Goal: Task Accomplishment & Management: Manage account settings

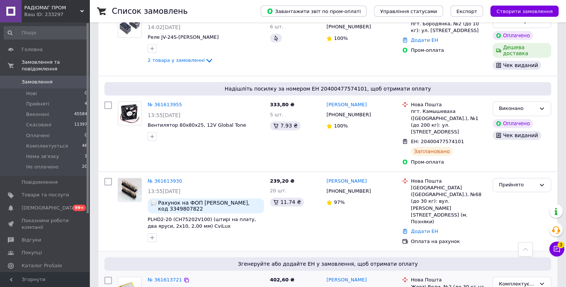
scroll to position [517, 0]
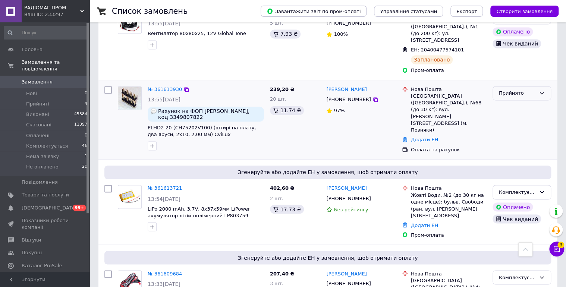
click at [535, 90] on div "Прийнято" at bounding box center [517, 94] width 37 height 8
click at [517, 143] on li "Комплектується" at bounding box center [522, 150] width 58 height 14
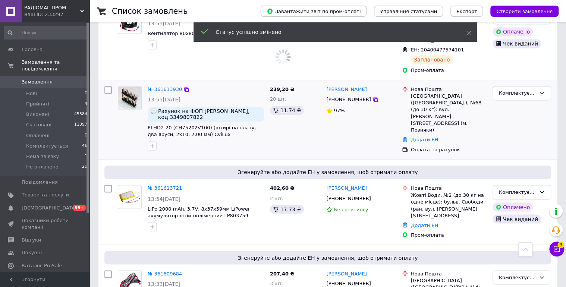
click at [51, 79] on span "Замовлення" at bounding box center [45, 82] width 47 height 7
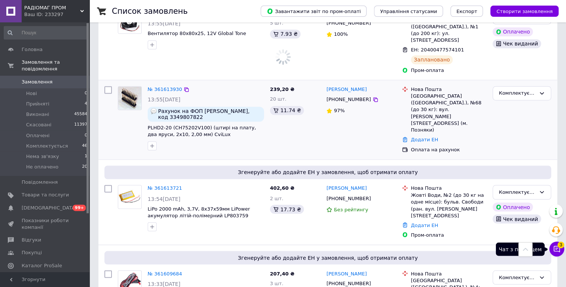
click at [558, 252] on icon at bounding box center [556, 249] width 7 height 7
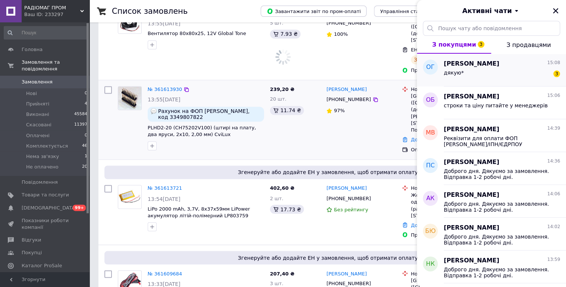
click at [495, 76] on div "дякую* 3" at bounding box center [502, 74] width 116 height 12
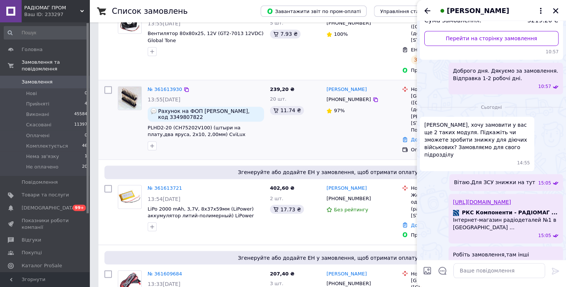
scroll to position [178, 0]
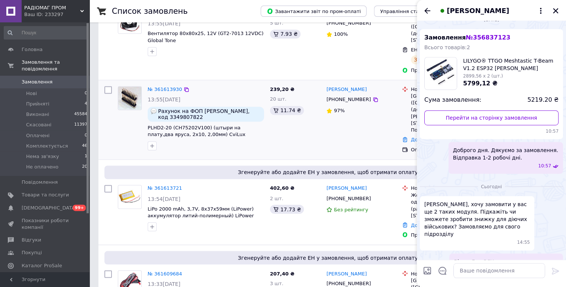
drag, startPoint x: 429, startPoint y: 10, endPoint x: 520, endPoint y: 16, distance: 91.7
click at [429, 10] on icon "Назад" at bounding box center [427, 10] width 9 height 9
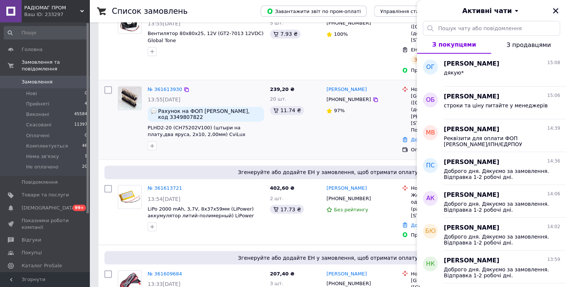
click at [557, 10] on icon "Закрити" at bounding box center [555, 10] width 5 height 5
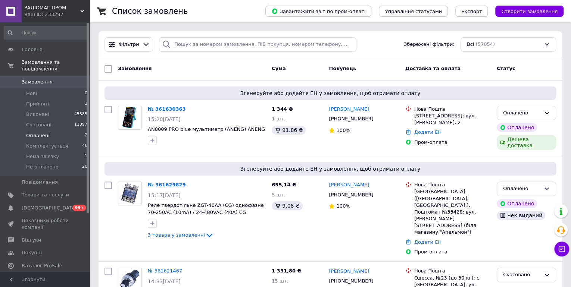
click at [32, 132] on span "Оплачені" at bounding box center [38, 135] width 24 height 7
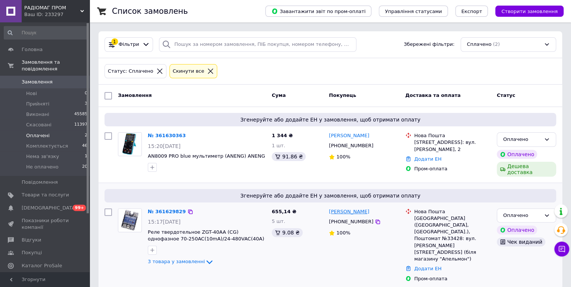
click at [341, 209] on link "[PERSON_NAME]" at bounding box center [349, 212] width 40 height 7
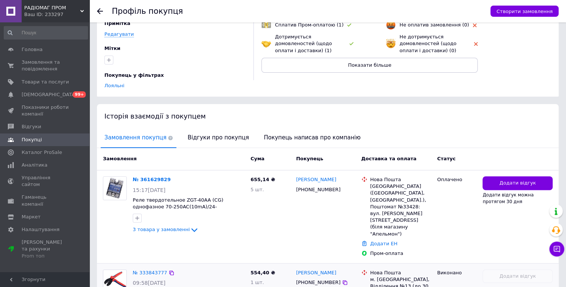
scroll to position [159, 0]
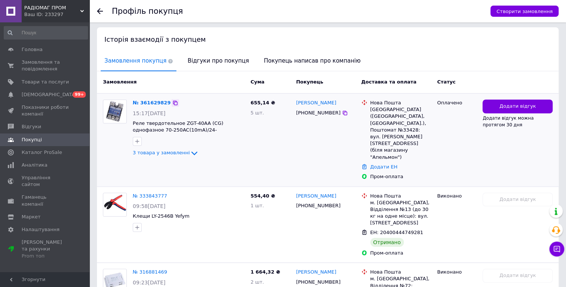
click at [172, 100] on icon at bounding box center [175, 103] width 6 height 6
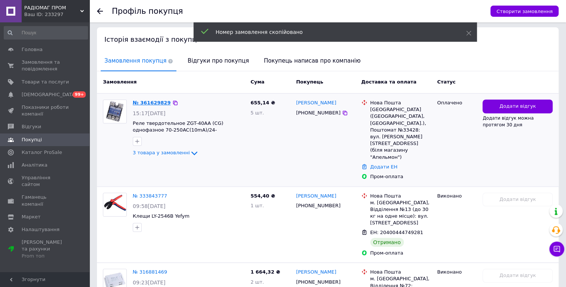
click at [155, 100] on link "№ 361629829" at bounding box center [152, 103] width 38 height 6
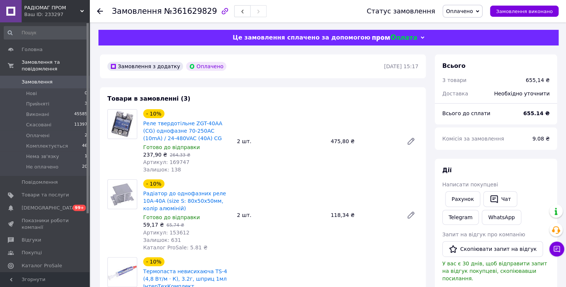
drag, startPoint x: 474, startPoint y: 10, endPoint x: 491, endPoint y: 29, distance: 26.1
click at [473, 11] on span "Оплачено" at bounding box center [459, 11] width 27 height 6
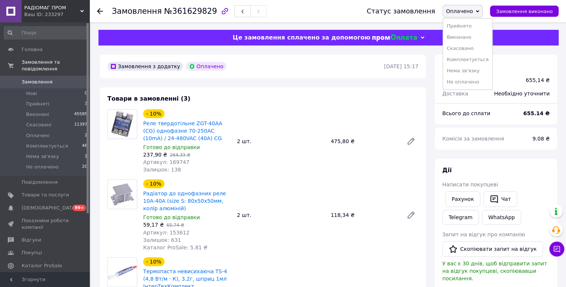
click at [481, 59] on li "Комплектується" at bounding box center [467, 59] width 49 height 11
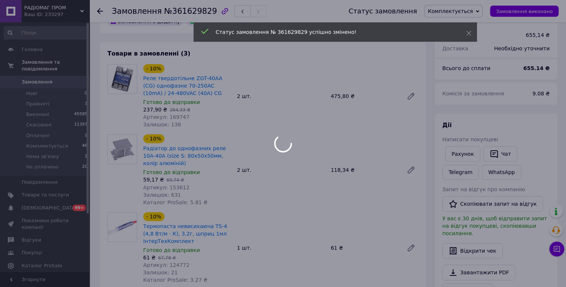
scroll to position [40, 0]
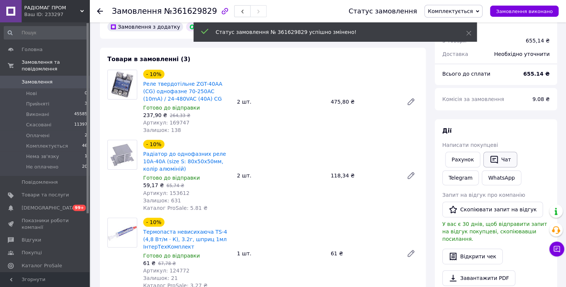
click at [500, 156] on button "Чат" at bounding box center [501, 160] width 34 height 16
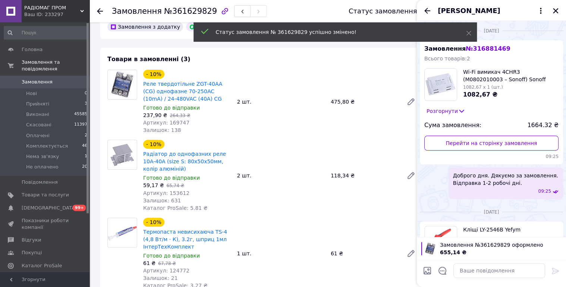
scroll to position [104, 0]
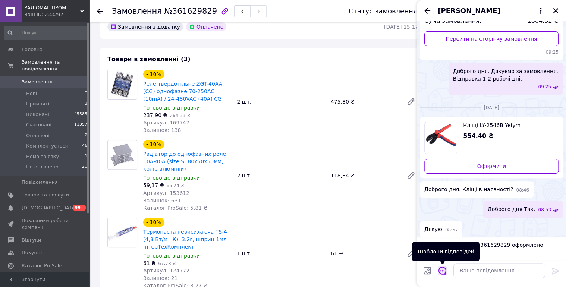
click at [441, 272] on icon "Відкрити шаблони відповідей" at bounding box center [443, 271] width 8 height 8
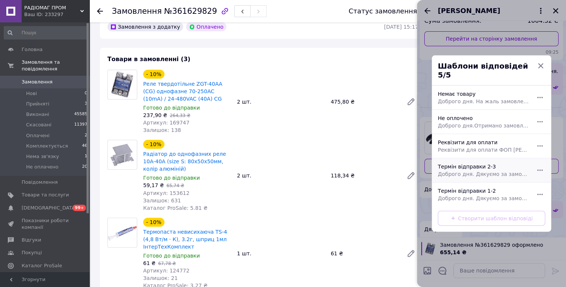
click at [500, 164] on div "Термін відправки 2-3 Доброго дня. Дякуємо за замовлення. Відправка 2-3 робочі д…" at bounding box center [483, 170] width 97 height 21
type textarea "Доброго дня. Дякуємо за замовлення. Відправка 2-3 робочі дні."
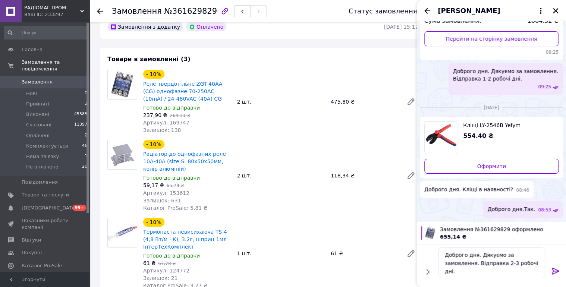
click at [555, 271] on icon at bounding box center [555, 271] width 7 height 7
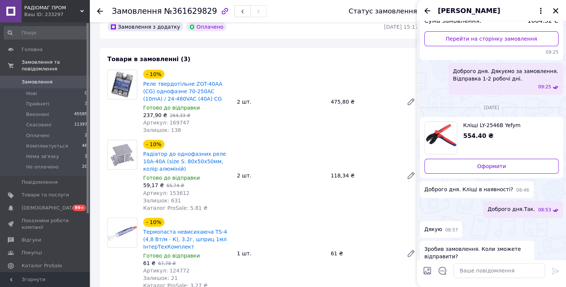
drag, startPoint x: 425, startPoint y: 10, endPoint x: 562, endPoint y: 16, distance: 137.5
click at [425, 9] on icon "Назад" at bounding box center [427, 10] width 9 height 9
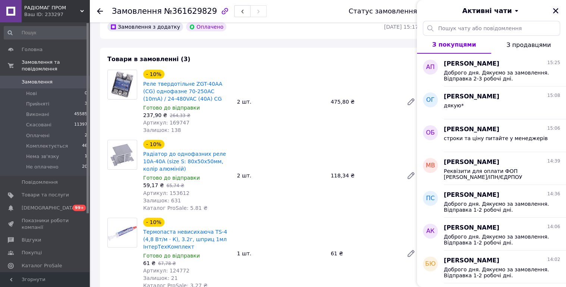
click at [557, 9] on icon "Закрити" at bounding box center [555, 10] width 5 height 5
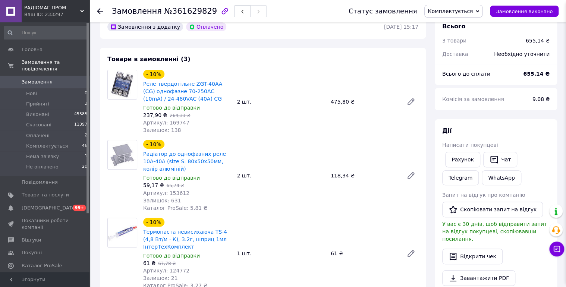
scroll to position [199, 0]
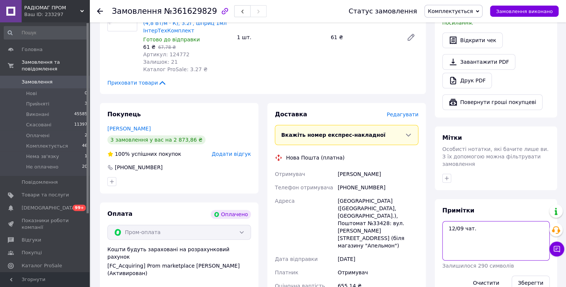
scroll to position [318, 0]
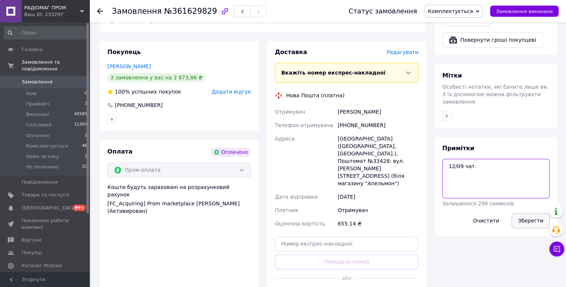
type textarea "12/09 чат."
click at [528, 213] on button "Зберегти" at bounding box center [531, 220] width 38 height 15
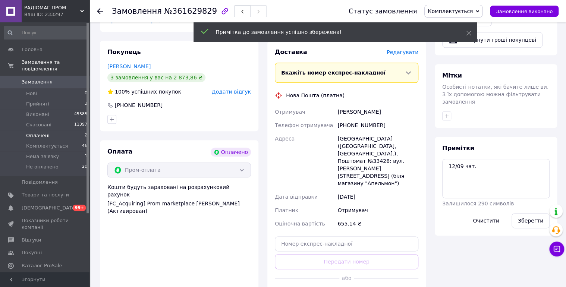
click at [35, 132] on span "Оплачені" at bounding box center [38, 135] width 24 height 7
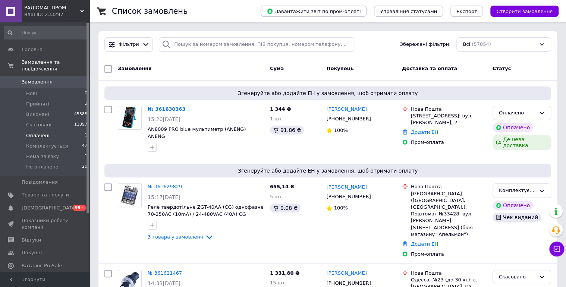
click at [38, 132] on span "Оплачені" at bounding box center [38, 135] width 24 height 7
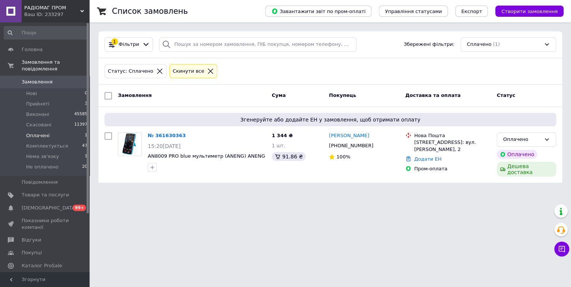
drag, startPoint x: 360, startPoint y: 134, endPoint x: 342, endPoint y: 134, distance: 18.7
click at [360, 134] on link "[PERSON_NAME]" at bounding box center [349, 135] width 40 height 7
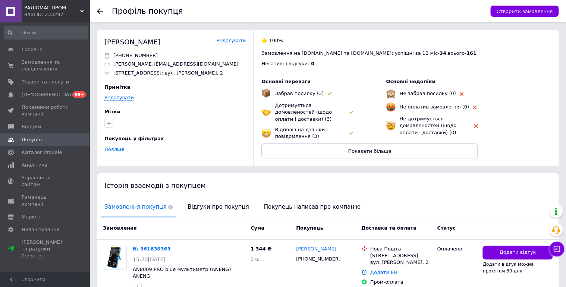
scroll to position [113, 0]
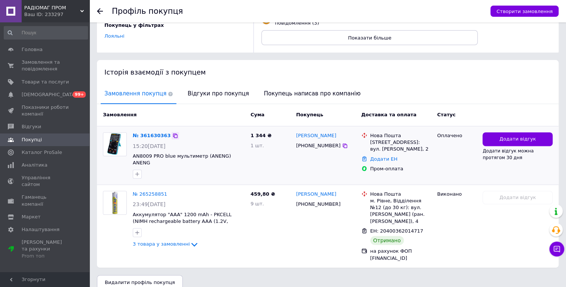
click at [172, 133] on icon at bounding box center [175, 136] width 6 height 6
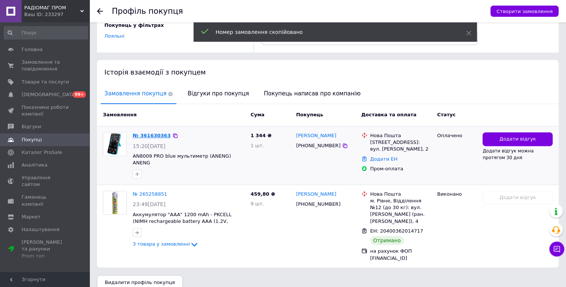
click at [156, 134] on link "№ 361630363" at bounding box center [152, 136] width 38 height 6
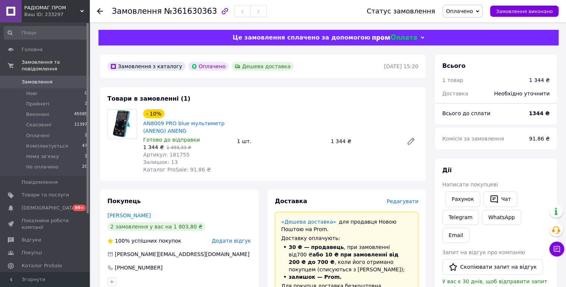
click at [185, 11] on span "№361630363" at bounding box center [190, 11] width 53 height 9
copy span "361630363"
click at [476, 6] on span "Оплачено" at bounding box center [463, 11] width 40 height 13
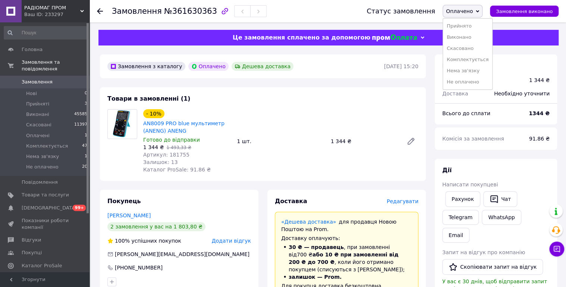
click at [488, 60] on li "Комплектується" at bounding box center [467, 59] width 49 height 11
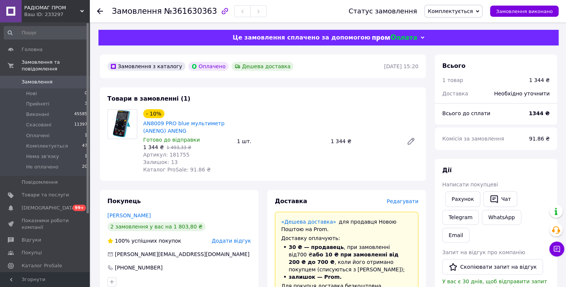
click at [191, 12] on span "№361630363" at bounding box center [190, 11] width 53 height 9
copy span "361630363"
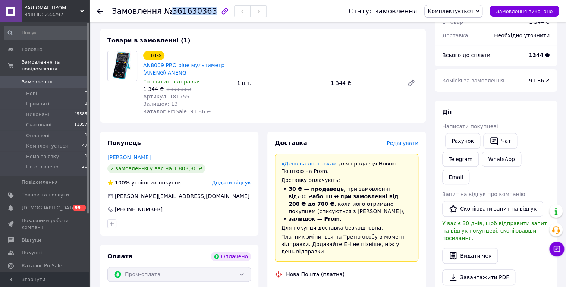
scroll to position [159, 0]
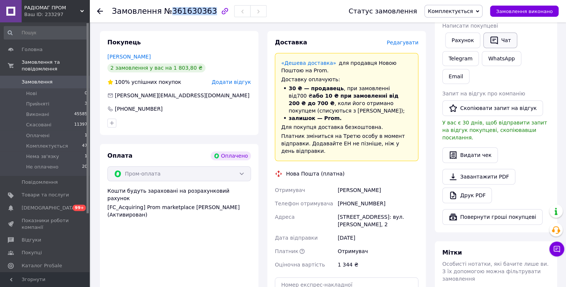
click at [505, 39] on button "Чат" at bounding box center [501, 40] width 34 height 16
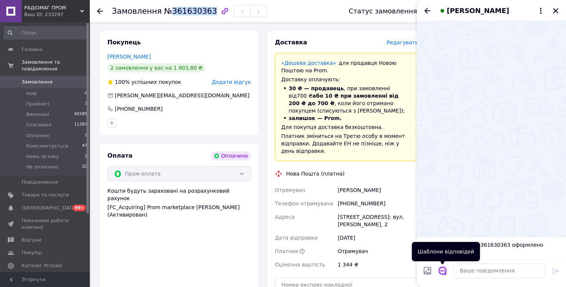
click at [445, 272] on icon "Відкрити шаблони відповідей" at bounding box center [443, 271] width 8 height 8
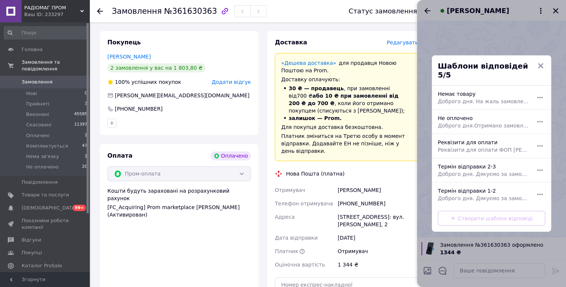
click at [472, 188] on div "Термін відправки 1-2 Доброго дня. Дякуємо за замовлення. Відправка 1-2 робочі д…" at bounding box center [483, 194] width 97 height 21
type textarea "Доброго дня. Дякуємо за замовлення. Відправка 1-2 робочі дні."
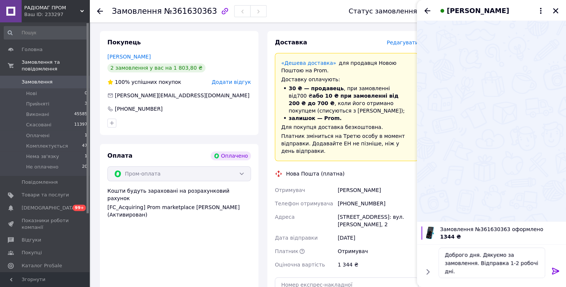
click at [561, 272] on div at bounding box center [556, 273] width 15 height 18
click at [557, 272] on icon at bounding box center [556, 271] width 9 height 9
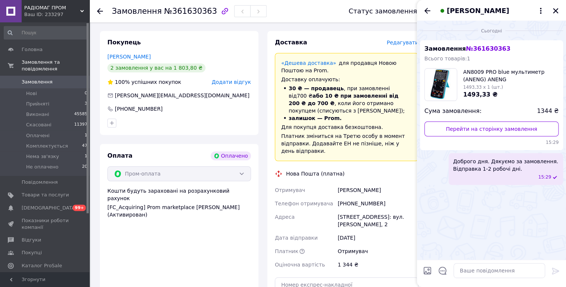
click at [429, 11] on icon "Назад" at bounding box center [428, 11] width 6 height 6
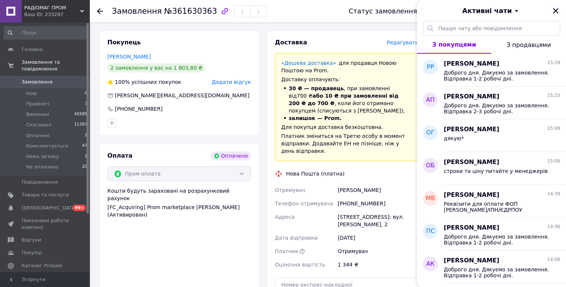
click at [557, 11] on icon "Закрити" at bounding box center [556, 10] width 7 height 7
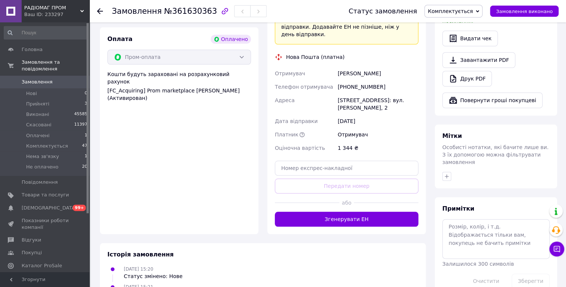
scroll to position [332, 0]
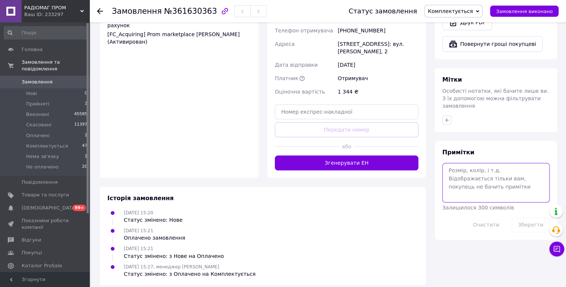
click at [495, 163] on textarea at bounding box center [496, 183] width 107 height 40
type textarea "12/09 чат."
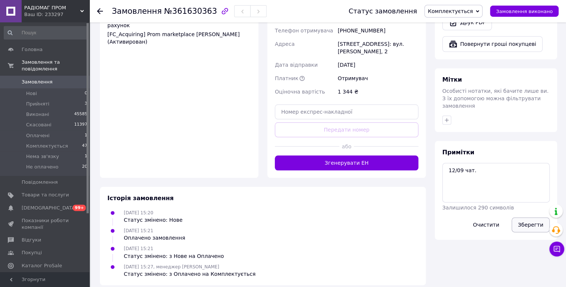
click at [530, 218] on button "Зберегти" at bounding box center [531, 225] width 38 height 15
click at [56, 76] on link "Замовлення 0" at bounding box center [46, 82] width 92 height 13
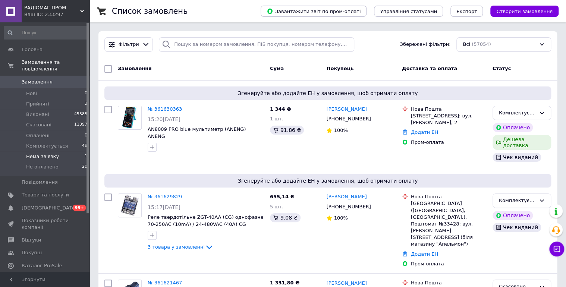
click at [42, 153] on span "Нема зв'язку" at bounding box center [42, 156] width 33 height 7
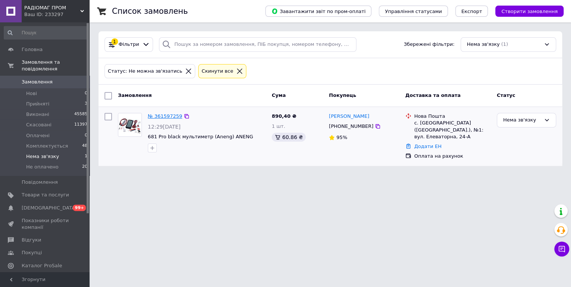
click at [167, 113] on link "№ 361597259" at bounding box center [165, 116] width 34 height 6
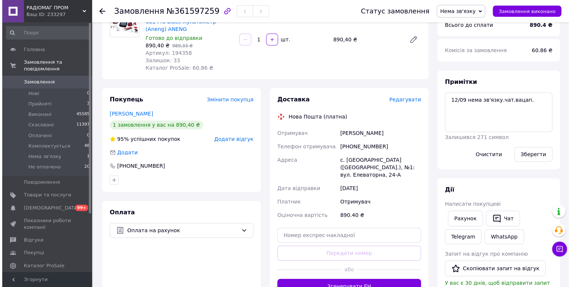
scroll to position [79, 0]
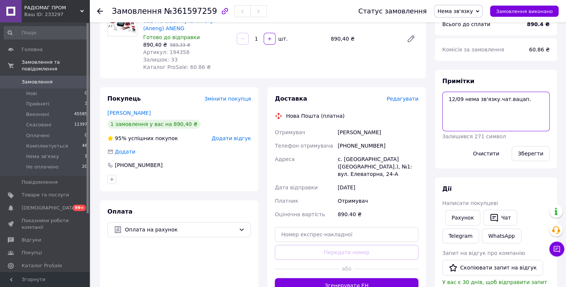
click at [535, 100] on textarea "12/09 нема зв'язку.чат.вацап." at bounding box center [496, 112] width 107 height 40
type textarea "12/09 нема зв'язку.чат.вацап. нема зв'язку."
click at [533, 155] on button "Зберегти" at bounding box center [531, 153] width 38 height 15
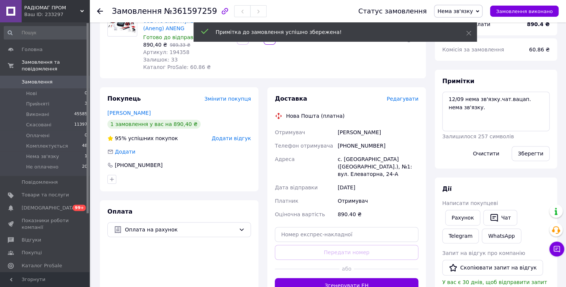
click at [233, 139] on span "Додати відгук" at bounding box center [231, 138] width 39 height 6
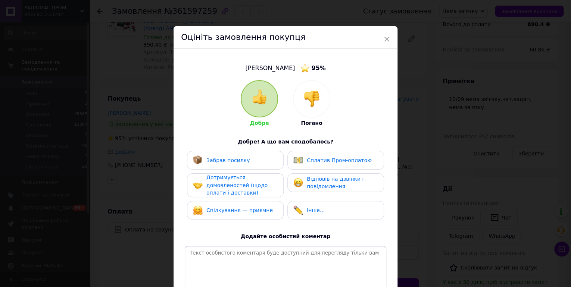
click at [312, 104] on img at bounding box center [311, 99] width 16 height 16
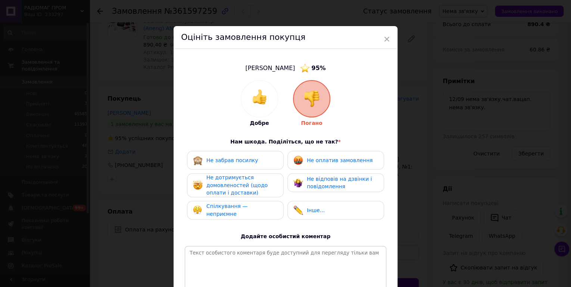
drag, startPoint x: 315, startPoint y: 159, endPoint x: 303, endPoint y: 165, distance: 13.5
click at [314, 159] on span "Не оплатив замовлення" at bounding box center [340, 160] width 66 height 6
click at [255, 187] on span "Не дотримується домовленостей (щодо оплати і доставки)" at bounding box center [236, 185] width 61 height 21
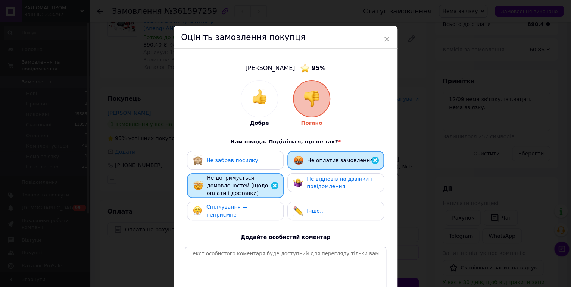
click at [319, 184] on span "Не відповів на дзвінки і повідомлення" at bounding box center [339, 183] width 65 height 14
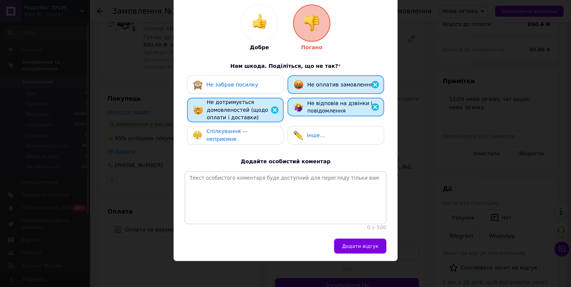
click at [352, 249] on span "Додати відгук" at bounding box center [360, 247] width 37 height 6
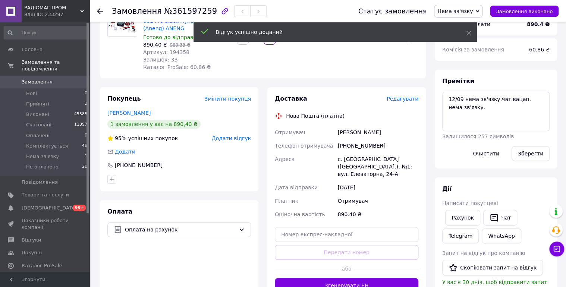
click at [478, 7] on span "Нема зв'язку" at bounding box center [458, 11] width 49 height 13
drag, startPoint x: 472, startPoint y: 83, endPoint x: 316, endPoint y: 109, distance: 157.7
click at [472, 83] on li "Не оплачено" at bounding box center [459, 81] width 49 height 11
click at [43, 79] on span "Замовлення" at bounding box center [37, 82] width 31 height 7
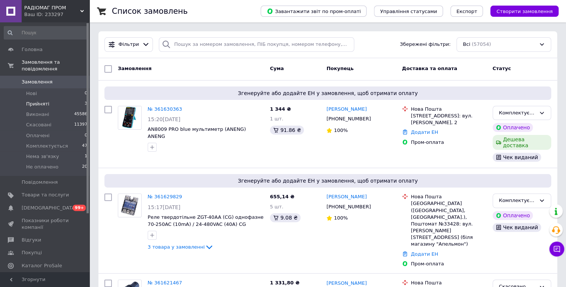
click at [46, 99] on li "Прийняті 3" at bounding box center [46, 104] width 92 height 10
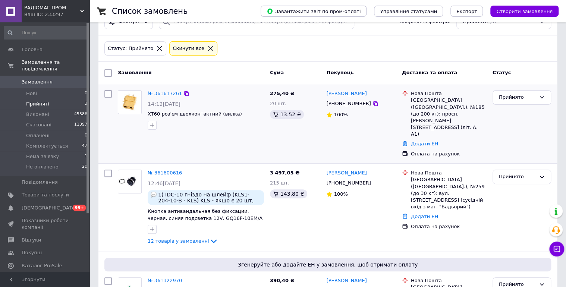
scroll to position [61, 0]
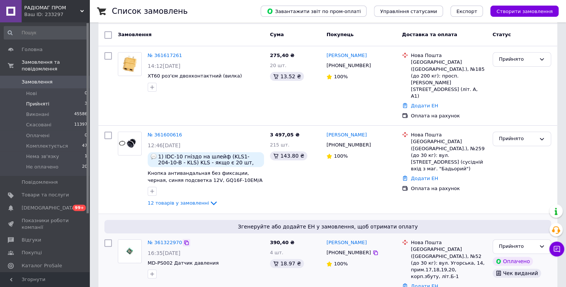
click at [184, 240] on icon at bounding box center [187, 243] width 6 height 6
click at [165, 240] on link "№ 361322970" at bounding box center [165, 243] width 34 height 6
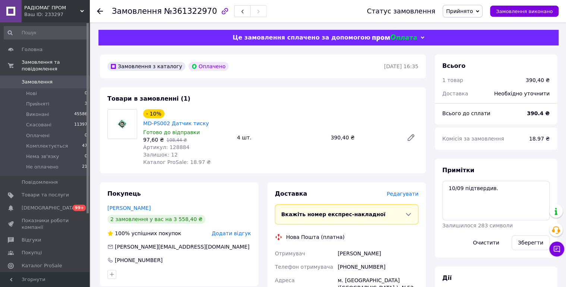
click at [471, 10] on span "Прийнято" at bounding box center [459, 11] width 27 height 6
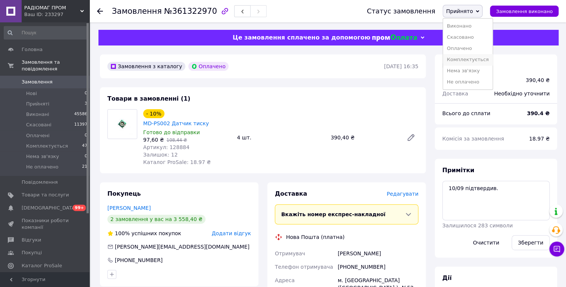
click at [478, 60] on li "Комплектується" at bounding box center [467, 59] width 49 height 11
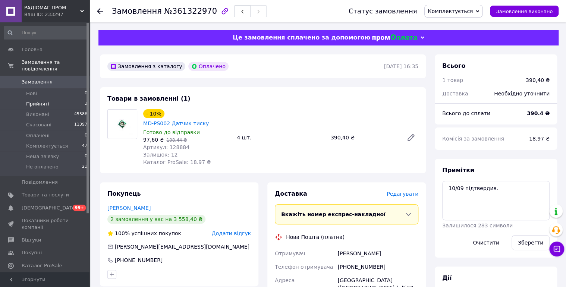
click at [34, 101] on span "Прийняті" at bounding box center [37, 104] width 23 height 7
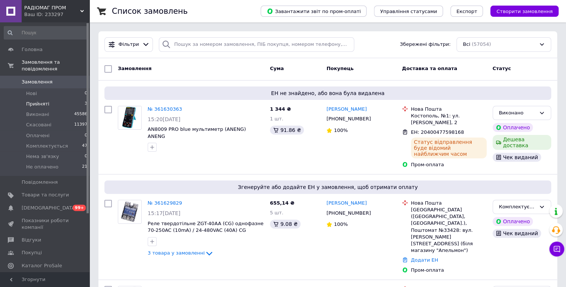
click at [41, 101] on span "Прийняті" at bounding box center [37, 104] width 23 height 7
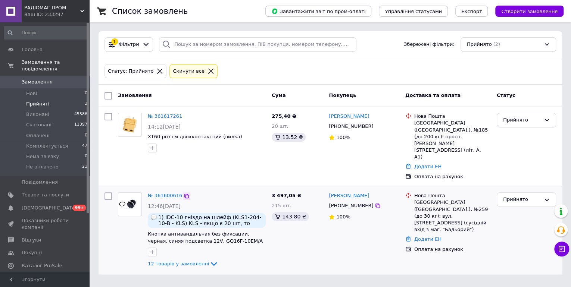
click at [185, 193] on icon at bounding box center [187, 196] width 6 height 6
click at [184, 118] on icon at bounding box center [186, 116] width 4 height 4
click at [49, 79] on span "Замовлення" at bounding box center [45, 82] width 47 height 7
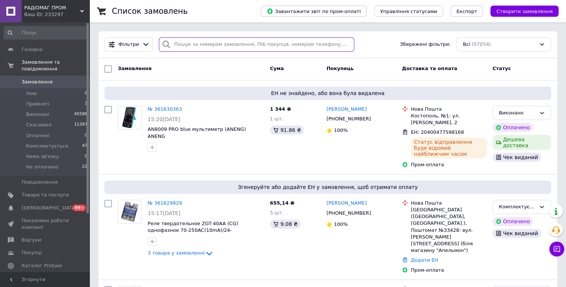
click at [248, 44] on input "search" at bounding box center [257, 44] width 196 height 15
click at [206, 46] on input "search" at bounding box center [257, 44] width 196 height 15
paste input "361520212"
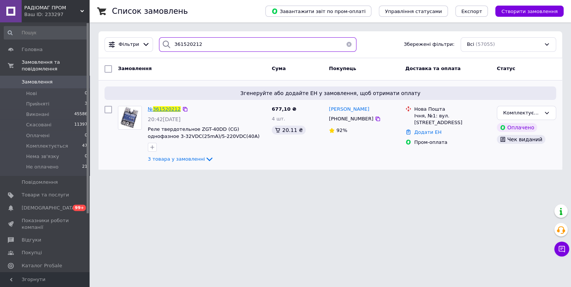
type input "361520212"
click at [172, 110] on span "361520212" at bounding box center [167, 109] width 28 height 6
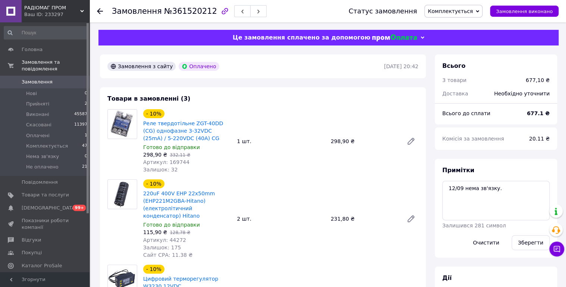
click at [191, 10] on span "№361520212" at bounding box center [190, 11] width 53 height 9
click at [191, 11] on span "№361520212" at bounding box center [190, 11] width 53 height 9
drag, startPoint x: 191, startPoint y: 11, endPoint x: 182, endPoint y: 12, distance: 9.4
copy span "361520212"
click at [507, 188] on textarea "12/09 нема зв'язку." at bounding box center [496, 201] width 107 height 40
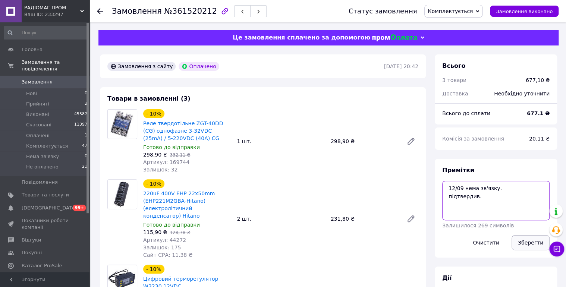
type textarea "12/09 нема зв'язку. підтвердив."
click at [527, 238] on button "Зберегти" at bounding box center [531, 242] width 38 height 15
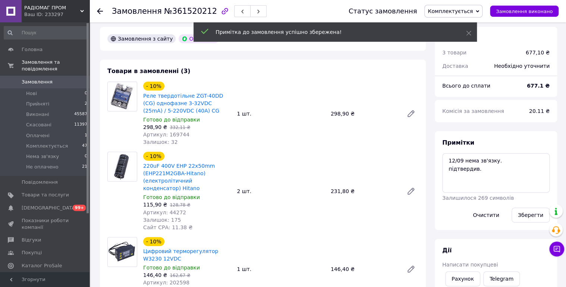
scroll to position [40, 0]
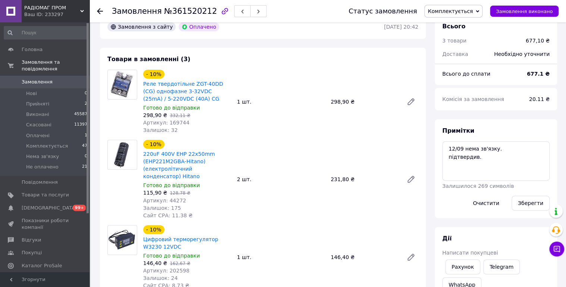
click at [48, 79] on span "Замовлення" at bounding box center [37, 82] width 31 height 7
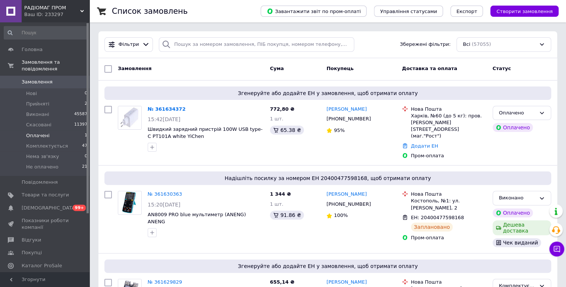
click at [38, 132] on span "Оплачені" at bounding box center [38, 135] width 24 height 7
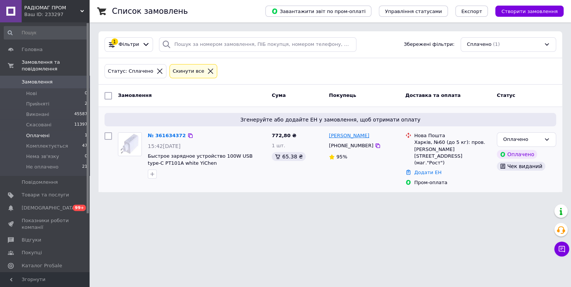
click at [340, 138] on link "[PERSON_NAME]" at bounding box center [349, 135] width 40 height 7
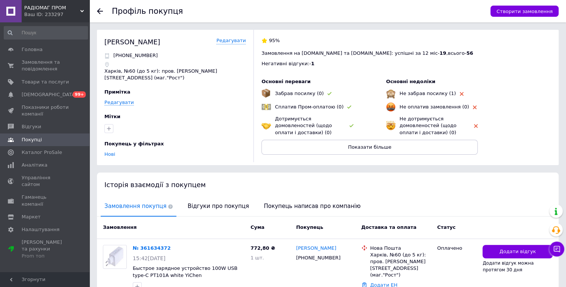
scroll to position [37, 0]
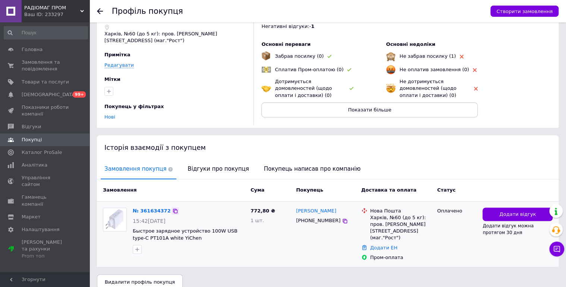
click at [173, 209] on icon at bounding box center [175, 211] width 4 height 4
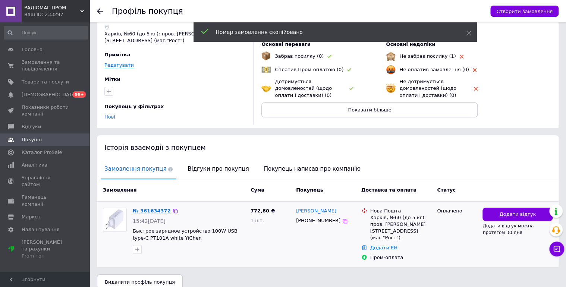
click at [150, 208] on link "№ 361634372" at bounding box center [152, 211] width 38 height 6
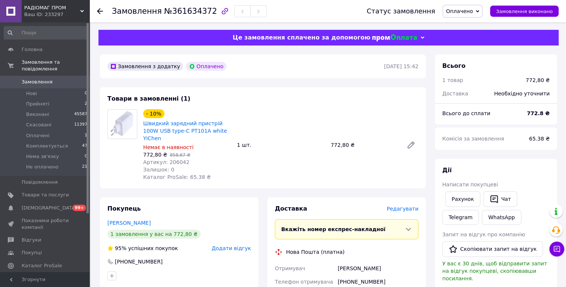
click at [473, 13] on span "Оплачено" at bounding box center [459, 11] width 27 height 6
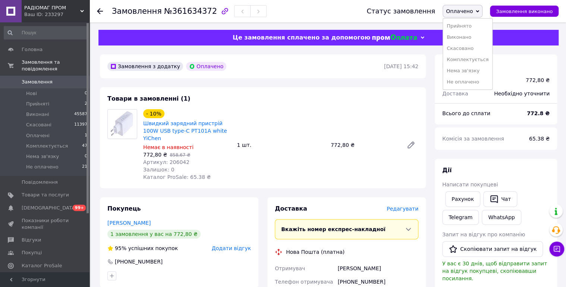
click at [487, 60] on li "Комплектується" at bounding box center [467, 59] width 49 height 11
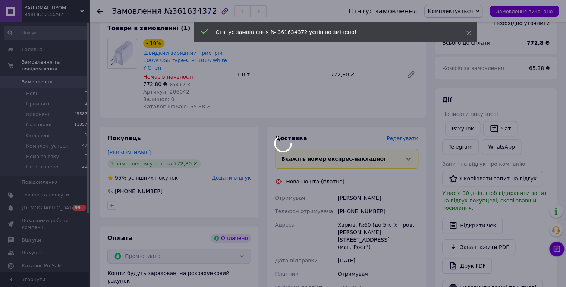
scroll to position [79, 0]
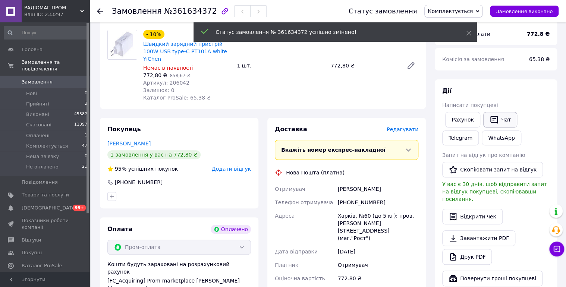
click at [502, 119] on button "Чат" at bounding box center [501, 120] width 34 height 16
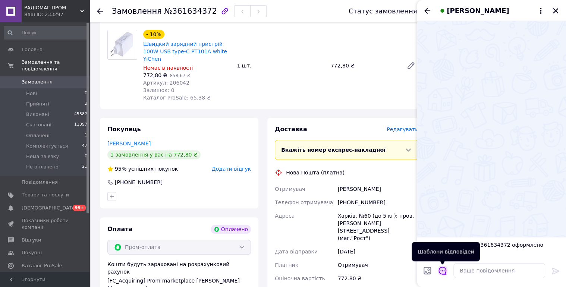
click at [444, 268] on icon "Відкрити шаблони відповідей" at bounding box center [443, 271] width 8 height 8
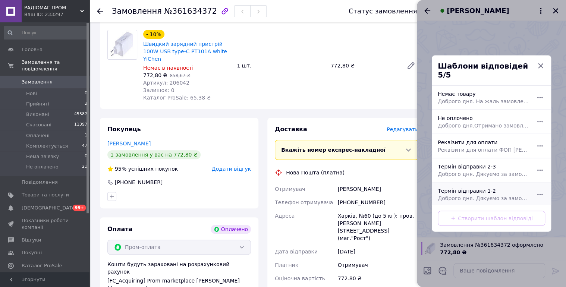
click at [464, 195] on span "Доброго дня. Дякуємо за замовлення. Відправка 1-2 робочі дні." at bounding box center [483, 198] width 91 height 7
type textarea "Доброго дня. Дякуємо за замовлення. Відправка 1-2 робочі дні."
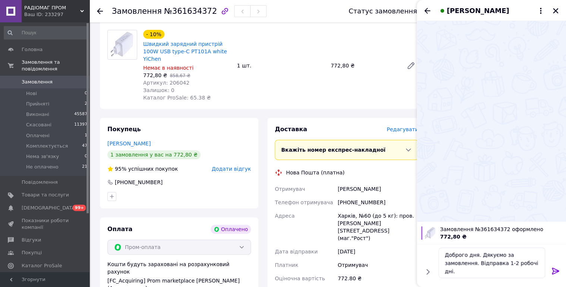
click at [556, 268] on icon at bounding box center [556, 271] width 9 height 9
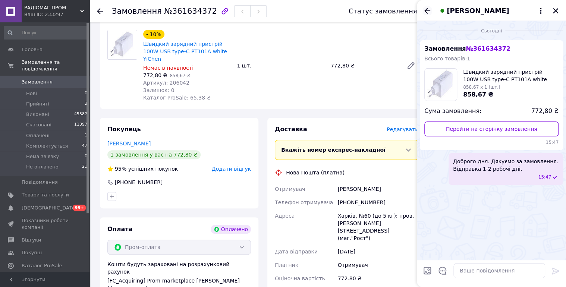
click at [426, 10] on icon "Назад" at bounding box center [428, 11] width 6 height 6
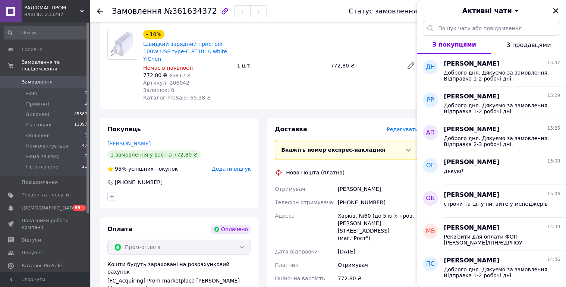
click at [553, 10] on icon "Закрити" at bounding box center [556, 10] width 7 height 7
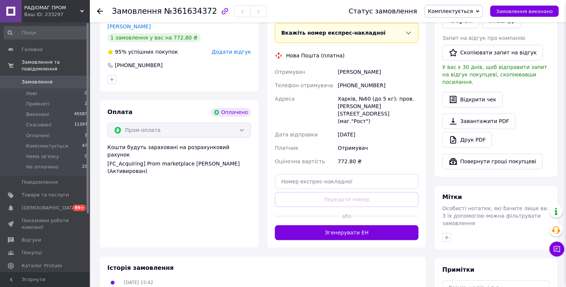
scroll to position [239, 0]
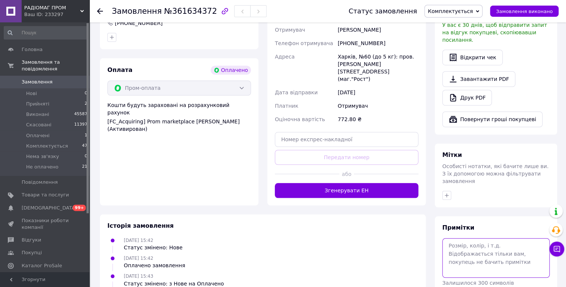
click at [466, 238] on textarea at bounding box center [496, 258] width 107 height 40
type textarea "12/09 чат."
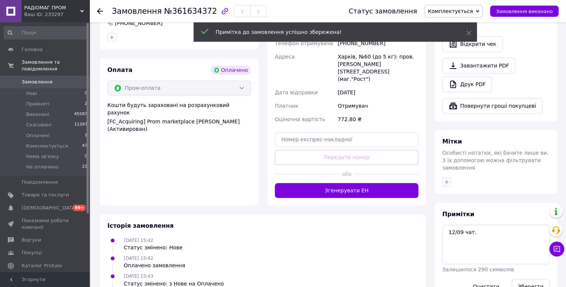
click at [31, 76] on link "Замовлення 0" at bounding box center [46, 82] width 92 height 13
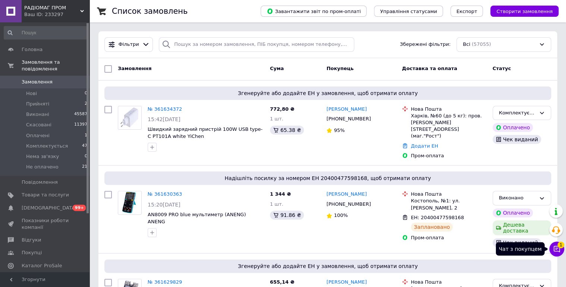
drag, startPoint x: 559, startPoint y: 253, endPoint x: 535, endPoint y: 182, distance: 74.5
click at [558, 253] on button "Чат з покупцем 1" at bounding box center [557, 249] width 15 height 15
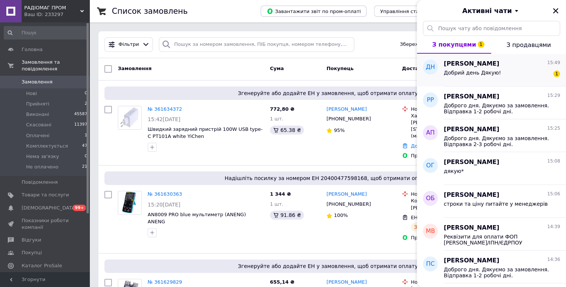
click at [490, 78] on div "Добрий день Дякую!" at bounding box center [472, 75] width 57 height 10
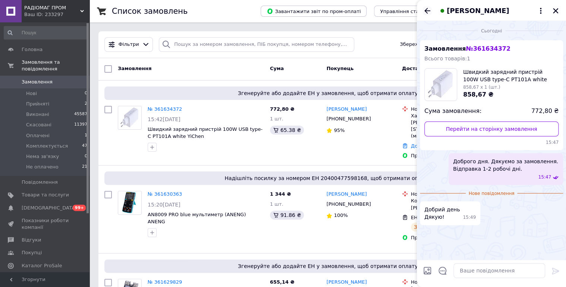
click at [428, 9] on icon "Назад" at bounding box center [427, 10] width 9 height 9
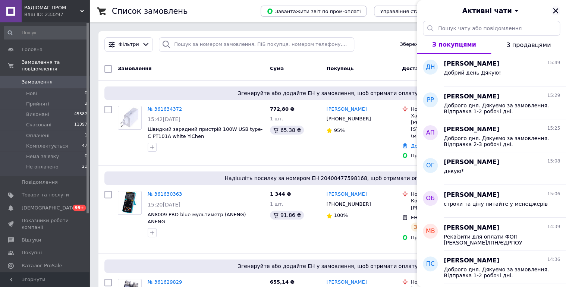
click at [557, 10] on icon "Закрити" at bounding box center [555, 10] width 5 height 5
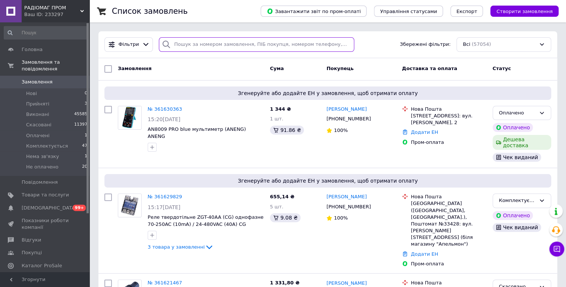
click at [251, 41] on input "search" at bounding box center [257, 44] width 196 height 15
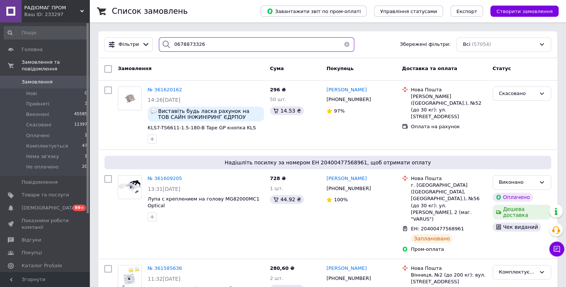
type input "0678873326"
drag, startPoint x: 346, startPoint y: 44, endPoint x: 238, endPoint y: 47, distance: 107.5
click at [346, 44] on button "button" at bounding box center [347, 44] width 15 height 15
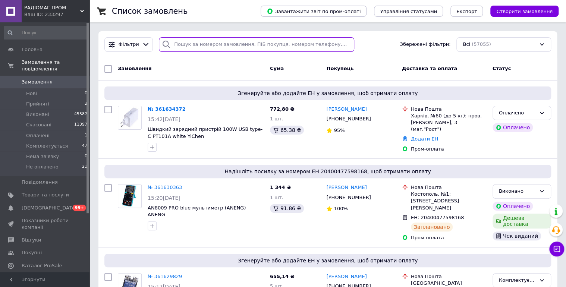
click at [188, 49] on input "search" at bounding box center [257, 44] width 196 height 15
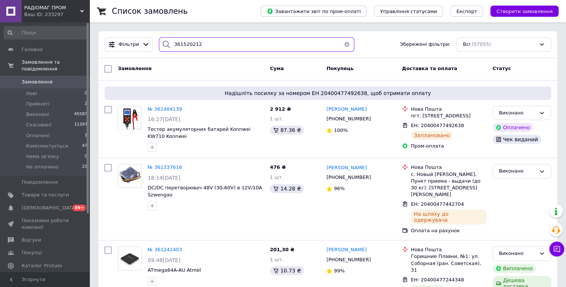
click at [169, 43] on div "361520212" at bounding box center [257, 44] width 196 height 15
type input "361520212"
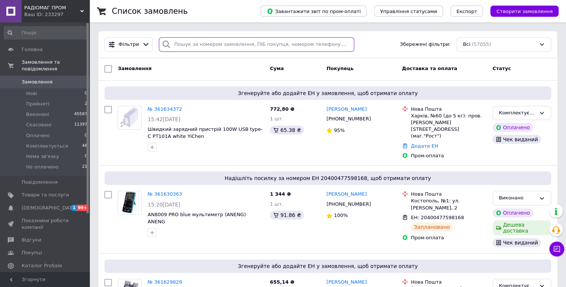
click at [194, 49] on input "search" at bounding box center [257, 44] width 196 height 15
paste input "360569480"
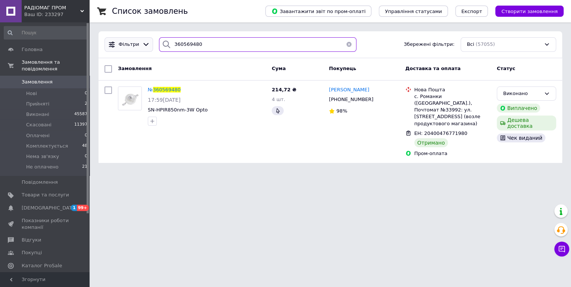
drag, startPoint x: 165, startPoint y: 42, endPoint x: 148, endPoint y: 45, distance: 17.1
click at [148, 42] on div "Фільтри 360569480 Збережені фільтри: Всі (57055)" at bounding box center [329, 44] width 457 height 15
paste input "605308"
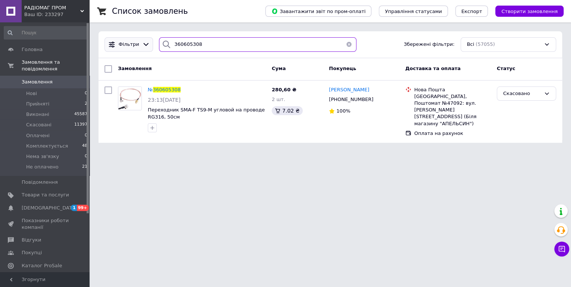
drag, startPoint x: 156, startPoint y: 39, endPoint x: 141, endPoint y: 40, distance: 15.4
click at [141, 40] on div "Фільтри 360605308 Збережені фільтри: Всі (57055)" at bounding box center [329, 44] width 457 height 15
paste input "795091"
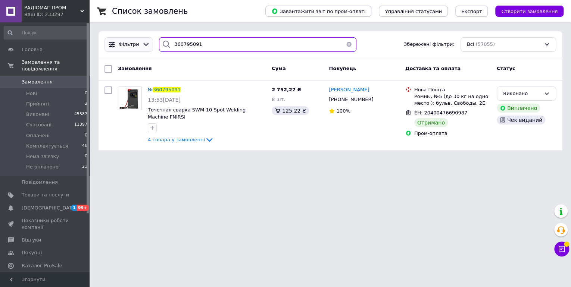
drag, startPoint x: 202, startPoint y: 46, endPoint x: 143, endPoint y: 49, distance: 59.4
click at [137, 46] on div "Фільтри 360795091 Збережені фільтри: Всі (57055)" at bounding box center [329, 44] width 457 height 15
paste input "240693"
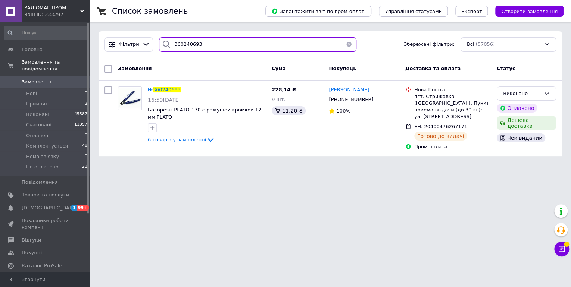
drag, startPoint x: 149, startPoint y: 36, endPoint x: 151, endPoint y: 42, distance: 5.9
click at [134, 37] on div "Фільтри 360240693 Збережені фільтри: Всі (57056)" at bounding box center [329, 44] width 457 height 15
paste input "417891"
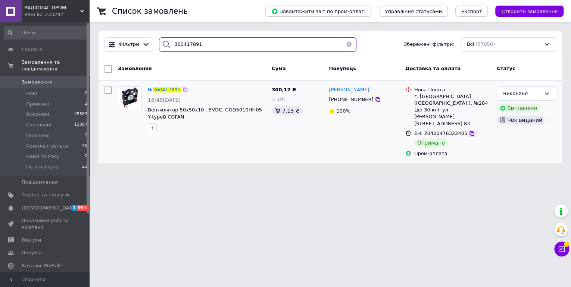
type input "360417891"
click at [469, 131] on icon at bounding box center [472, 134] width 6 height 6
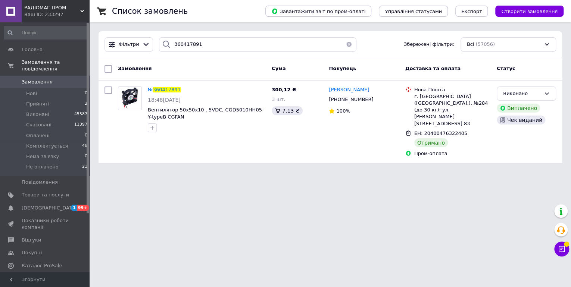
click at [36, 76] on link "Замовлення 0" at bounding box center [46, 82] width 92 height 13
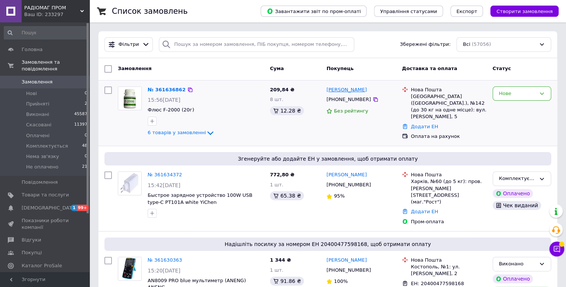
click at [355, 88] on link "[PERSON_NAME]" at bounding box center [347, 90] width 40 height 7
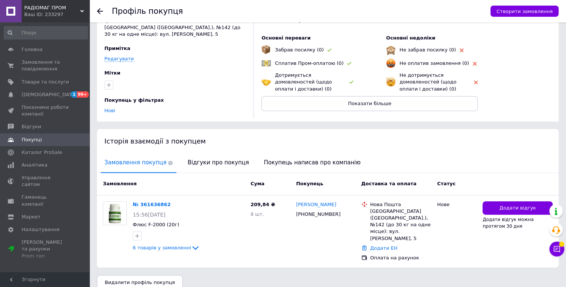
scroll to position [44, 0]
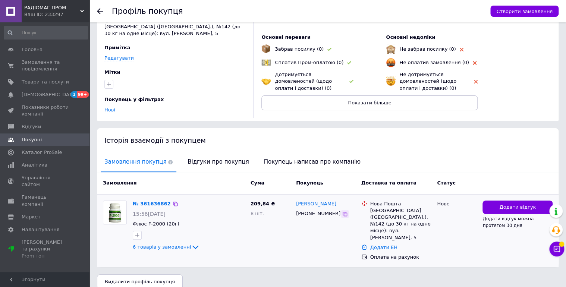
click at [342, 215] on icon at bounding box center [345, 214] width 6 height 6
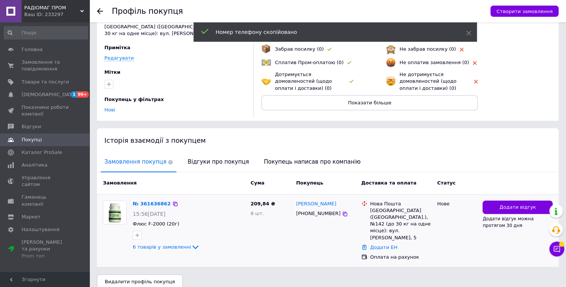
click at [151, 200] on div "№ 361636862" at bounding box center [152, 204] width 40 height 9
drag, startPoint x: 152, startPoint y: 202, endPoint x: 157, endPoint y: 203, distance: 5.2
click at [152, 202] on link "№ 361636862" at bounding box center [152, 204] width 38 height 6
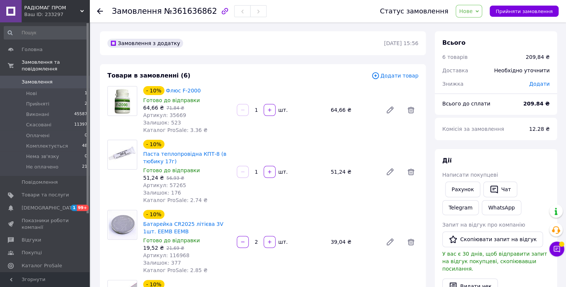
click at [407, 88] on div "- 10% Флюс F-2000 Готово до відправки 64,66 ₴   71,84 ₴ Артикул: 35669 Залишок:…" at bounding box center [280, 110] width 281 height 51
click at [264, 139] on div "- 10% Паста теплопровідна КПТ-8 (в тюбику 17г) Готово до відправки 51,24 ₴   56…" at bounding box center [280, 171] width 281 height 67
click at [473, 10] on span "Нове" at bounding box center [465, 11] width 13 height 6
click at [481, 25] on li "Прийнято" at bounding box center [480, 26] width 49 height 11
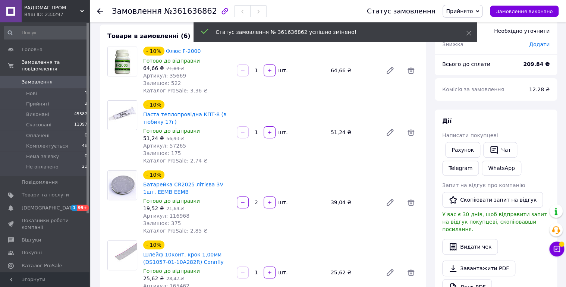
scroll to position [119, 0]
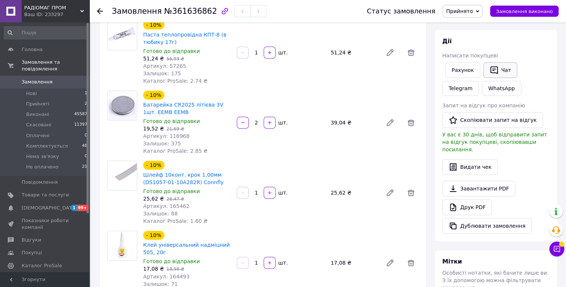
click at [500, 73] on button "Чат" at bounding box center [501, 70] width 34 height 16
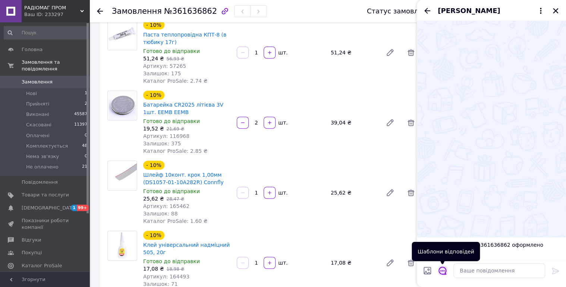
click at [442, 269] on icon "Відкрити шаблони відповідей" at bounding box center [443, 271] width 8 height 8
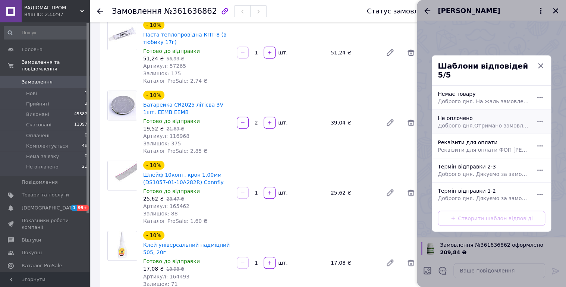
click at [470, 112] on div "Не оплочено Доброго дня.Отримано замовлення.Ви можете його сплатити Пром оплато…" at bounding box center [483, 122] width 97 height 21
type textarea "Доброго дня.Отримано замовлення.Ви можете його сплатити Пром оплатою або за рек…"
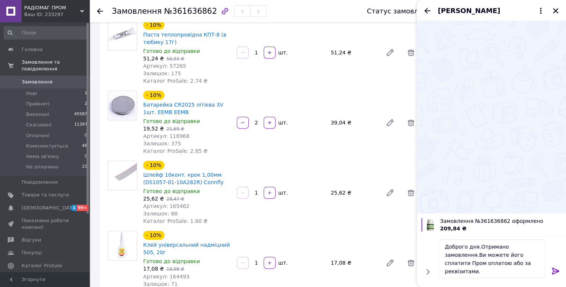
click at [557, 273] on icon at bounding box center [556, 271] width 9 height 9
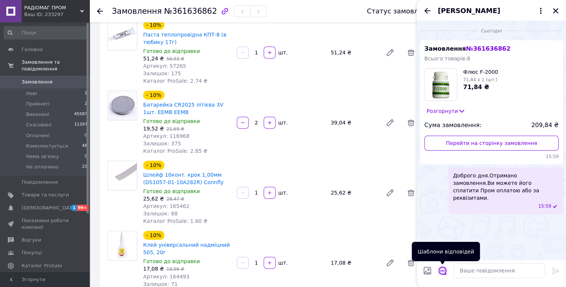
click at [445, 270] on icon "Відкрити шаблони відповідей" at bounding box center [443, 271] width 8 height 8
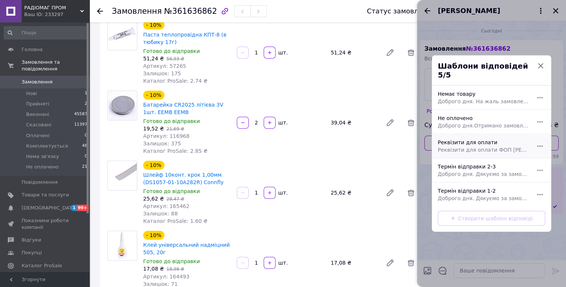
click at [466, 139] on div "Реквізити для оплати Реквізити для оплати ФОП [PERSON_NAME]/ІПН/ЄДРПОУ 25820085…" at bounding box center [483, 146] width 97 height 21
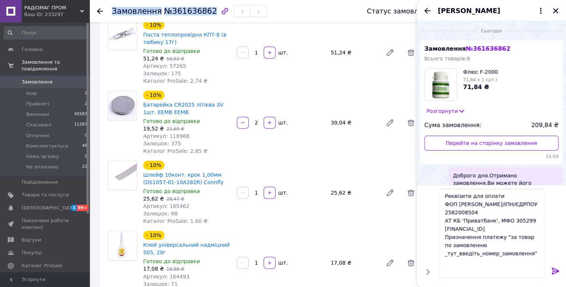
drag, startPoint x: 123, startPoint y: 12, endPoint x: 203, endPoint y: 11, distance: 80.2
click at [203, 11] on h1 "Замовлення №361636862" at bounding box center [164, 11] width 105 height 9
drag, startPoint x: 203, startPoint y: 11, endPoint x: 199, endPoint y: 10, distance: 4.5
copy h1 "Замовлення №361636862"
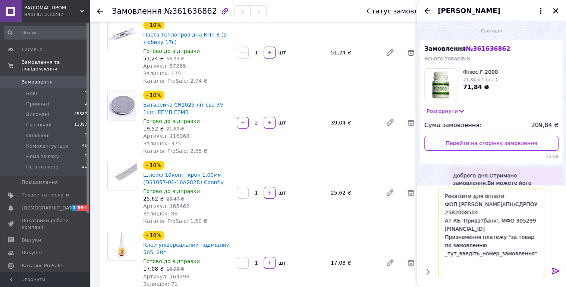
click at [453, 263] on textarea "Реквізити для оплати ФОП [PERSON_NAME]/ІПН/ЄДРПОУ 2582008504 АТ КБ 'Приватбанк'…" at bounding box center [492, 234] width 107 height 90
paste textarea "Замовлення№361636862"
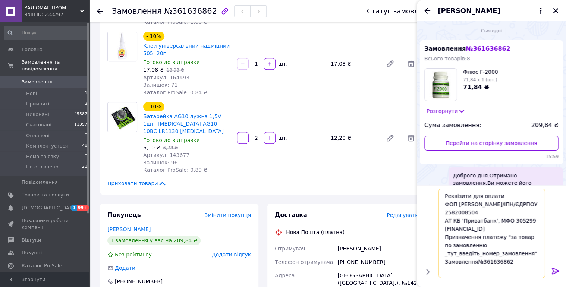
scroll to position [478, 0]
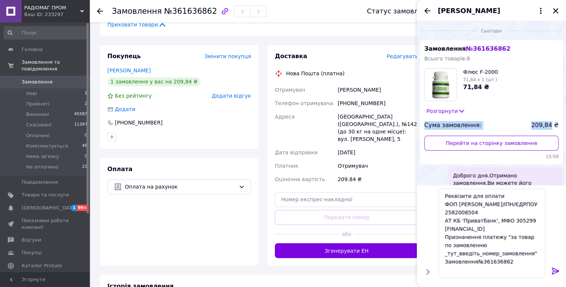
drag, startPoint x: 425, startPoint y: 124, endPoint x: 555, endPoint y: 125, distance: 129.5
click at [555, 125] on div "Сума замовлення: 209,84 ₴" at bounding box center [492, 125] width 134 height 9
copy div "Сума замовлення: 209,84"
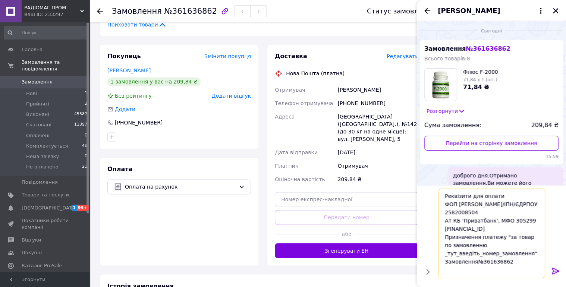
click at [459, 269] on textarea "Реквізити для оплати ФОП [PERSON_NAME]/ІПН/ЄДРПОУ 2582008504 АТ КБ 'Приватбанк'…" at bounding box center [492, 234] width 107 height 90
paste textarea "Сума замовлення: 209,84"
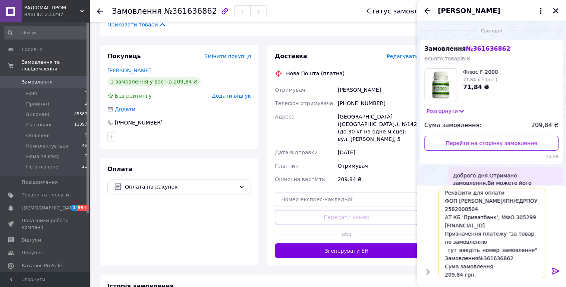
type textarea "Реквізити для оплати ФОП [PERSON_NAME]/ІПН/ЄДРПОУ 2582008504 АТ КБ 'Приватбанк'…"
click at [558, 272] on icon at bounding box center [556, 271] width 9 height 9
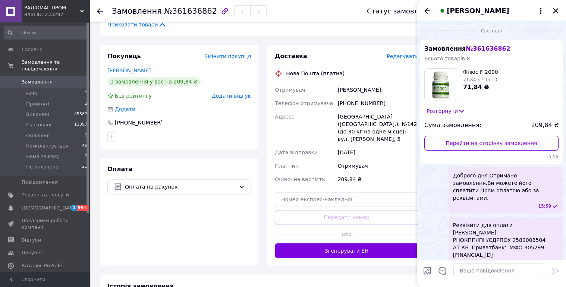
scroll to position [74, 0]
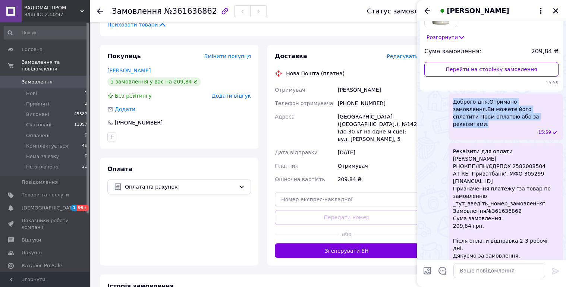
drag, startPoint x: 452, startPoint y: 100, endPoint x: 522, endPoint y: 114, distance: 71.6
click at [522, 114] on div "Доброго дня.Отримано замовлення.Ви можете його сплатити Пром оплатою або за рек…" at bounding box center [506, 117] width 115 height 47
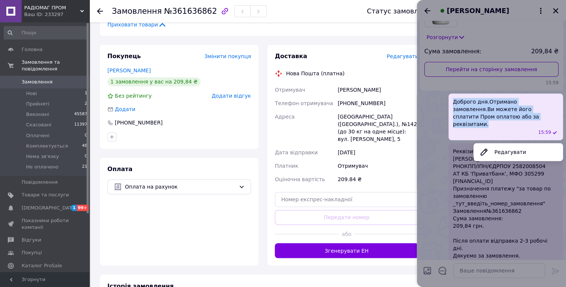
copy span "Доброго дня.Отримано замовлення.Ви можете його сплатити Пром оплатою або за рек…"
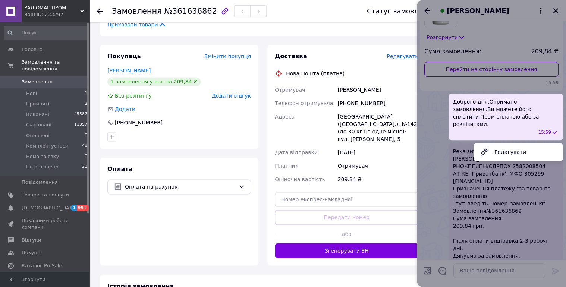
drag, startPoint x: 455, startPoint y: 156, endPoint x: 455, endPoint y: 152, distance: 4.1
click at [455, 156] on div at bounding box center [491, 143] width 149 height 287
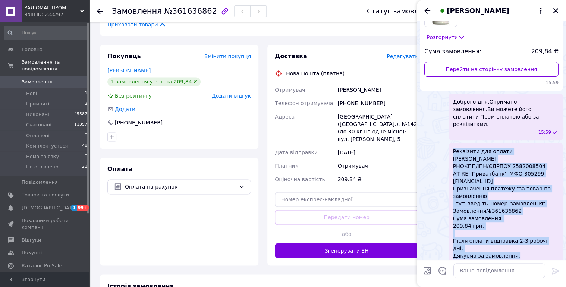
drag, startPoint x: 451, startPoint y: 143, endPoint x: 526, endPoint y: 237, distance: 120.9
click at [526, 237] on div "Реквізити для оплати ФОП [PERSON_NAME]/ІПН/ЄДРПОУ 2582008504 АТ КБ 'Приватбанк'…" at bounding box center [506, 207] width 115 height 129
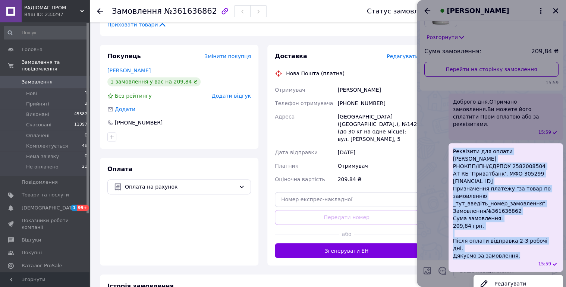
copy span "Реквізити для оплати ФОП [PERSON_NAME]/ІПН/ЄДРПОУ 2582008504 АТ КБ 'Приватбанк'…"
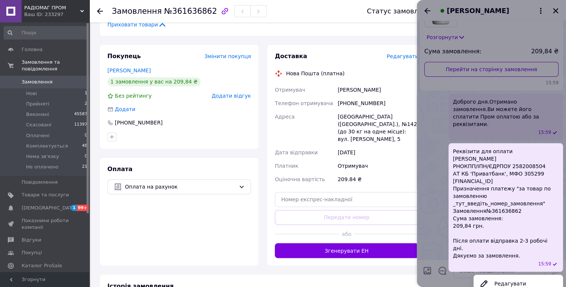
click at [427, 6] on div at bounding box center [491, 143] width 149 height 287
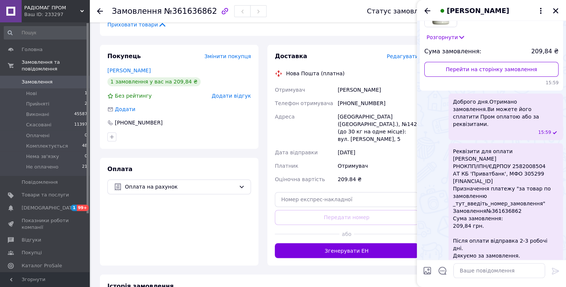
click at [425, 9] on icon "Назад" at bounding box center [427, 10] width 9 height 9
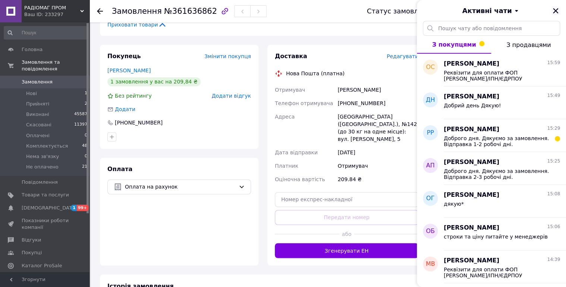
click at [557, 9] on icon "Закрити" at bounding box center [555, 10] width 5 height 5
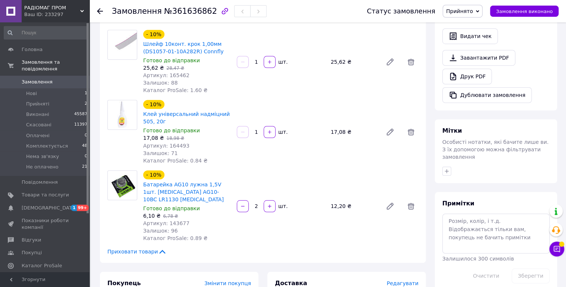
scroll to position [284, 0]
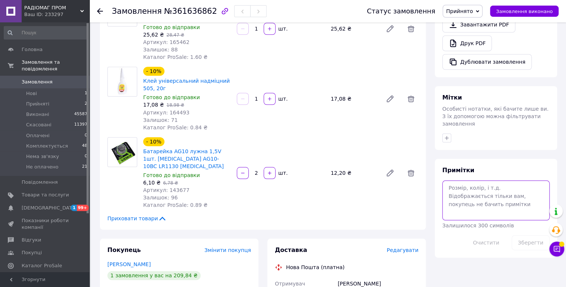
click at [476, 181] on textarea at bounding box center [496, 201] width 107 height 40
type textarea "12/09 чат."
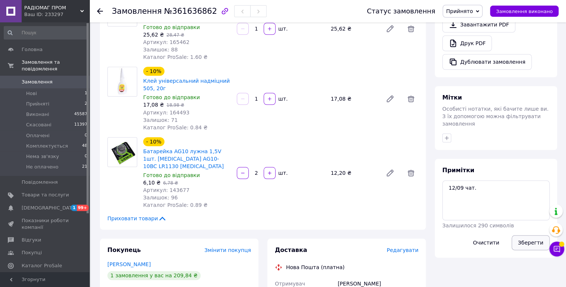
click at [525, 235] on button "Зберегти" at bounding box center [531, 242] width 38 height 15
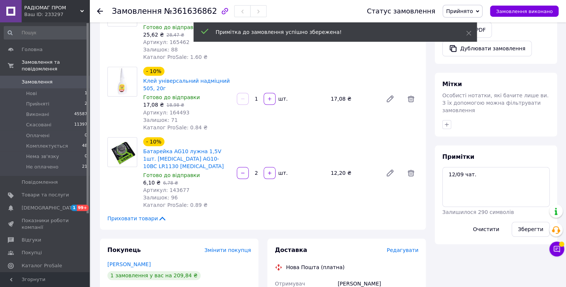
click at [34, 79] on span "Замовлення" at bounding box center [37, 82] width 31 height 7
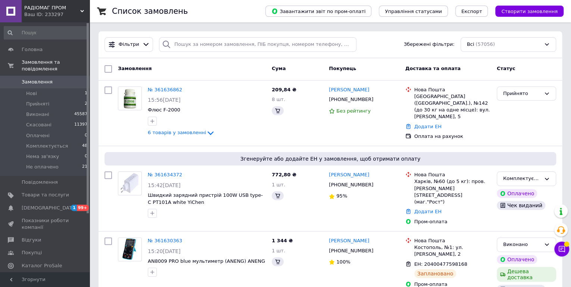
click at [34, 205] on span "[DEMOGRAPHIC_DATA]" at bounding box center [49, 208] width 55 height 7
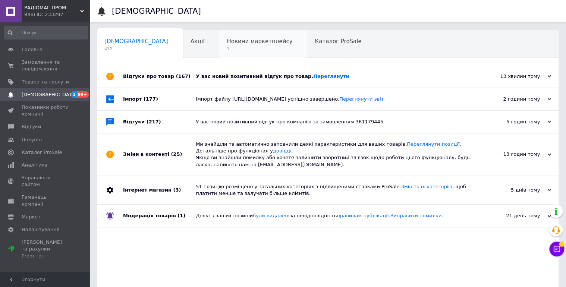
click at [227, 45] on span "Новини маркетплейсу" at bounding box center [260, 41] width 66 height 7
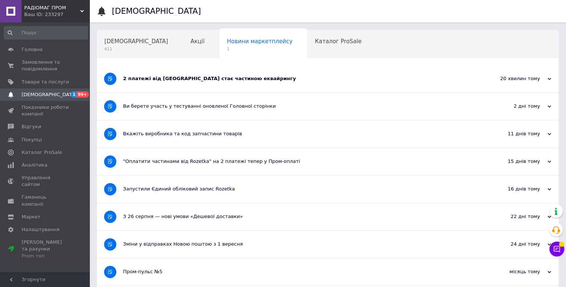
click at [550, 76] on div "20 хвилин тому" at bounding box center [514, 78] width 75 height 7
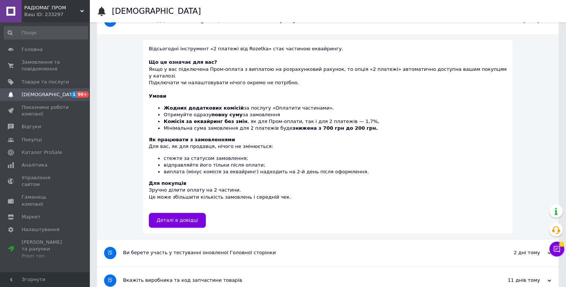
scroll to position [79, 0]
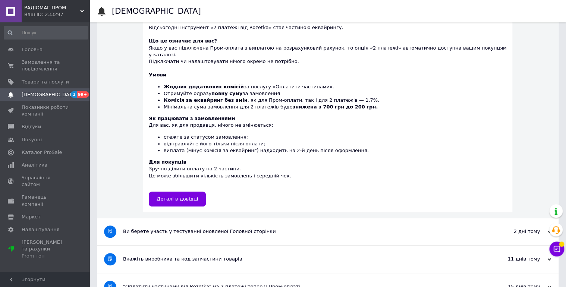
click at [269, 228] on div "Ви берете участь у тестуванні оновленої Головної сторінки" at bounding box center [300, 231] width 354 height 7
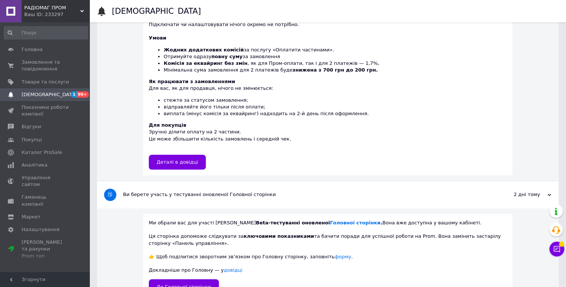
scroll to position [40, 0]
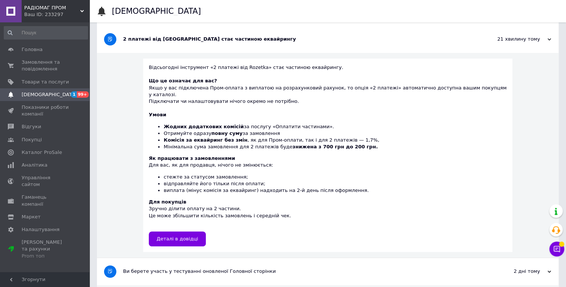
click at [273, 268] on div "Ви берете участь у тестуванні оновленої Головної сторінки" at bounding box center [300, 271] width 354 height 7
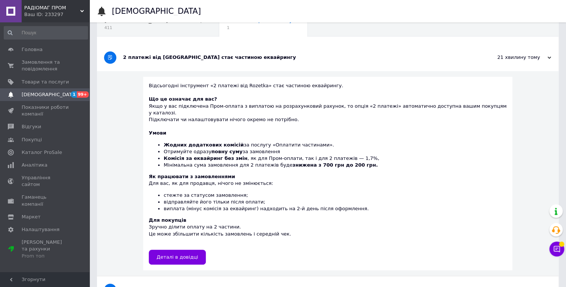
scroll to position [0, 0]
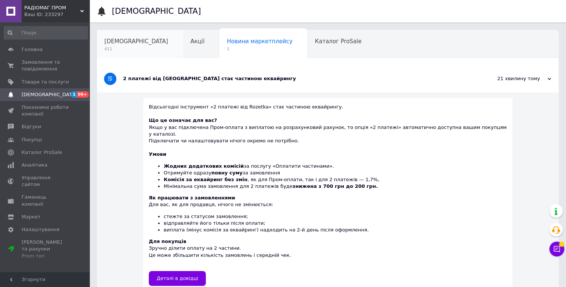
click at [115, 40] on span "[DEMOGRAPHIC_DATA]" at bounding box center [136, 41] width 64 height 7
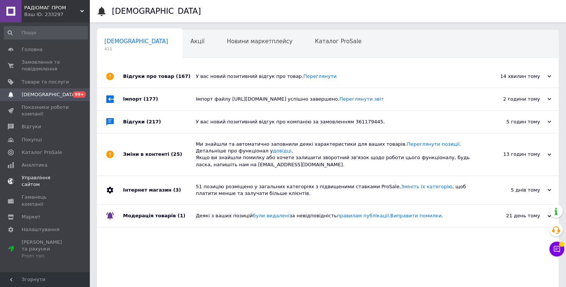
click at [56, 181] on link "Управління сайтом" at bounding box center [46, 181] width 92 height 19
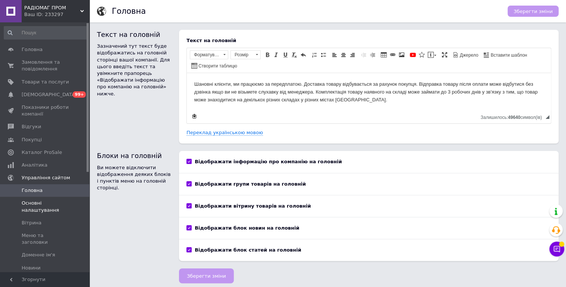
click at [27, 204] on span "Основні налаштування" at bounding box center [45, 206] width 47 height 13
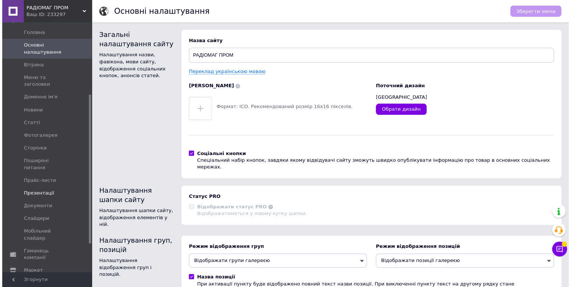
scroll to position [168, 0]
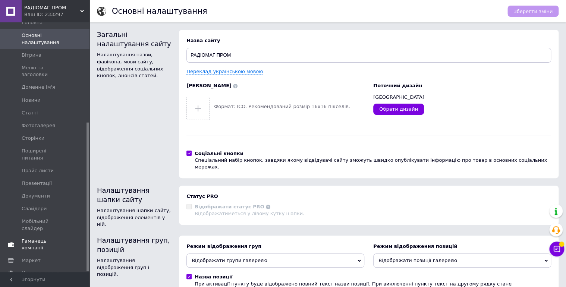
click at [26, 238] on span "Гаманець компанії" at bounding box center [45, 244] width 47 height 13
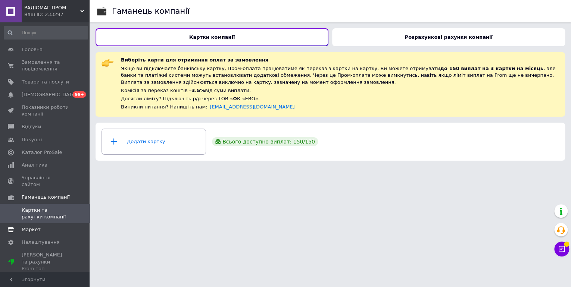
click at [32, 227] on span "Маркет" at bounding box center [31, 230] width 19 height 7
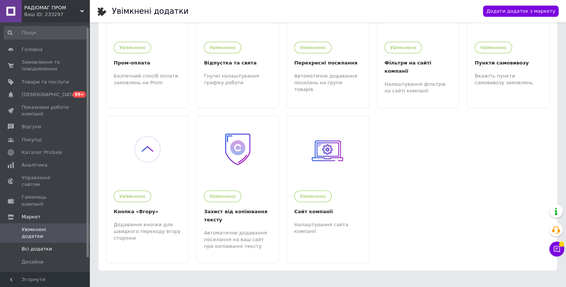
scroll to position [21, 0]
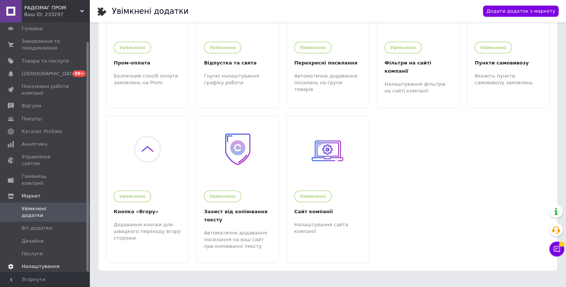
click at [40, 263] on span "Налаштування" at bounding box center [41, 266] width 38 height 7
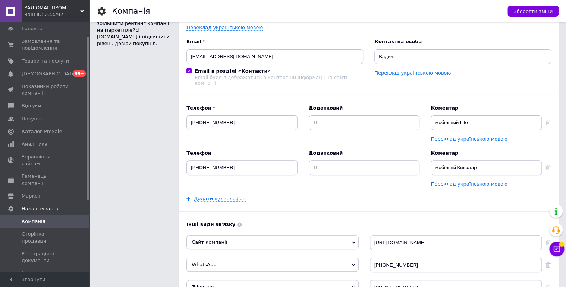
scroll to position [79, 0]
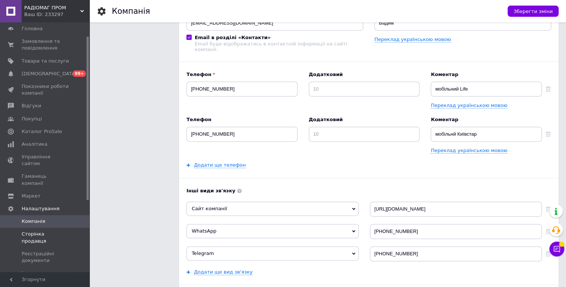
click at [39, 231] on span "Сторінка продавця" at bounding box center [45, 237] width 47 height 13
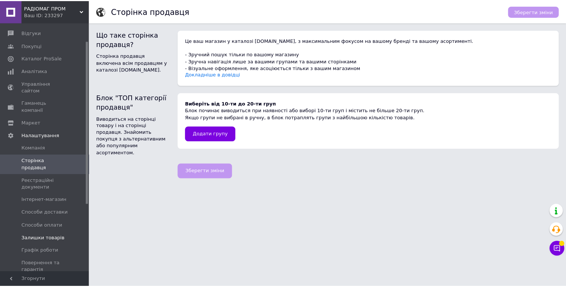
scroll to position [100, 0]
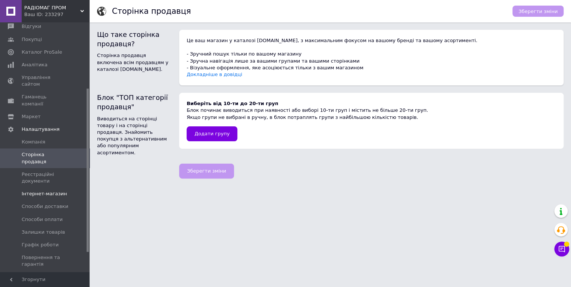
click at [54, 191] on span "Інтернет-магазин" at bounding box center [44, 194] width 45 height 7
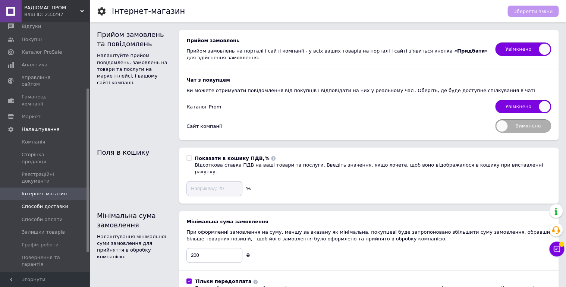
click at [51, 203] on span "Способи доставки" at bounding box center [45, 206] width 47 height 7
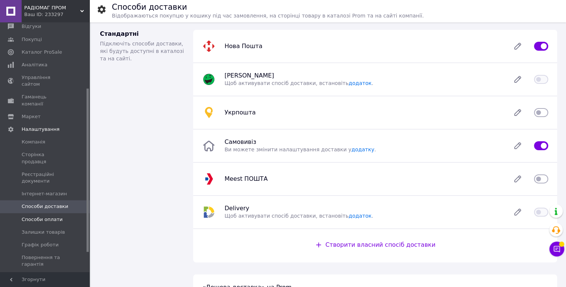
click at [34, 216] on span "Способи оплати" at bounding box center [42, 219] width 41 height 7
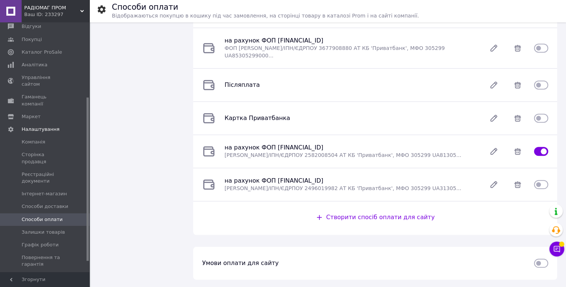
scroll to position [130, 0]
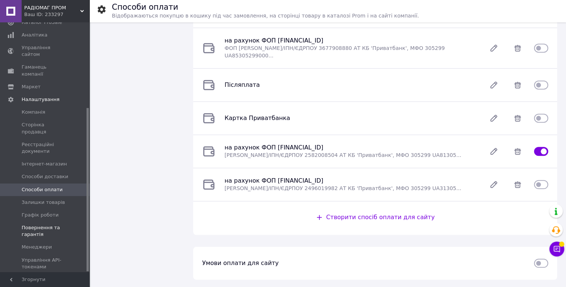
click at [31, 225] on span "Повернення та гарантія" at bounding box center [45, 231] width 47 height 13
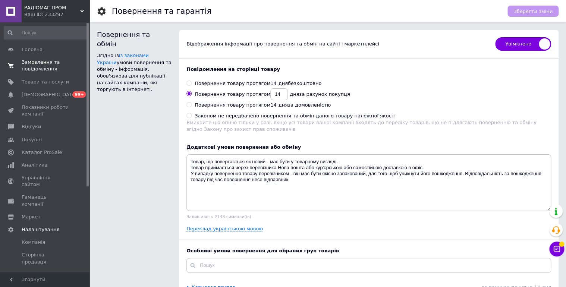
click at [43, 63] on span "Замовлення та повідомлення" at bounding box center [45, 65] width 47 height 13
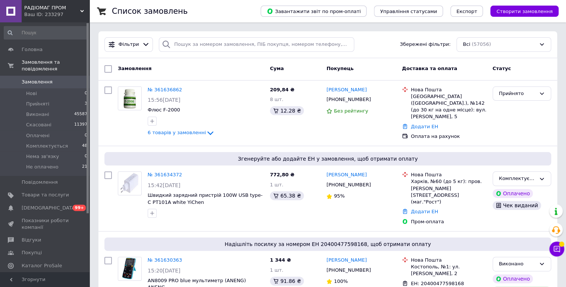
click at [40, 79] on span "Замовлення" at bounding box center [37, 82] width 31 height 7
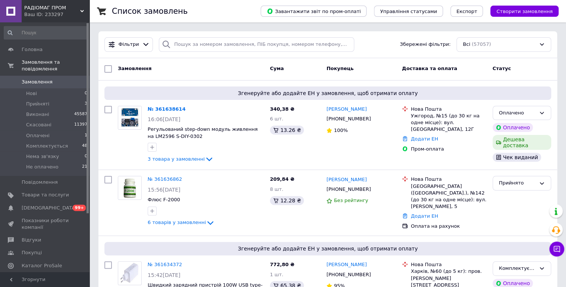
drag, startPoint x: 348, startPoint y: 112, endPoint x: 343, endPoint y: 112, distance: 4.5
click at [348, 112] on link "[PERSON_NAME]" at bounding box center [347, 109] width 40 height 7
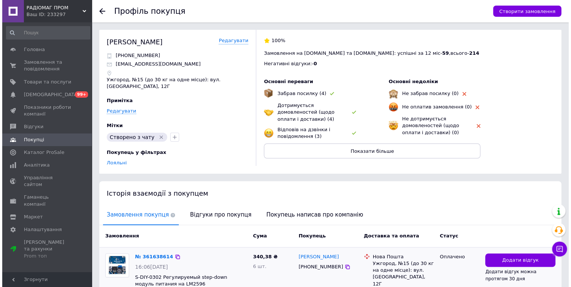
scroll to position [123, 0]
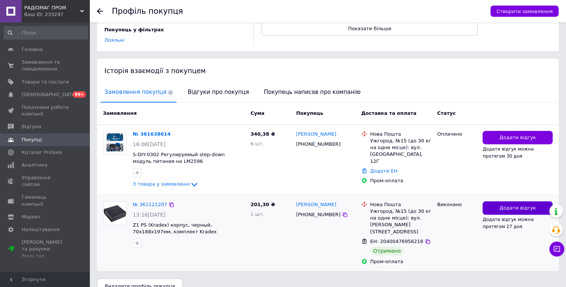
click at [531, 205] on span "Додати відгук" at bounding box center [518, 208] width 37 height 7
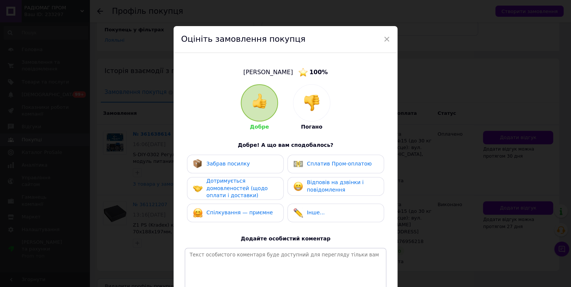
click at [234, 163] on span "Забрав посилку" at bounding box center [228, 164] width 44 height 6
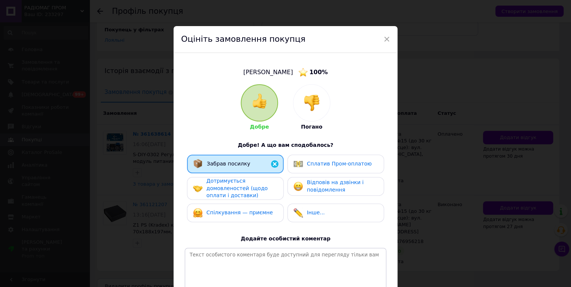
click at [297, 164] on img at bounding box center [298, 164] width 10 height 10
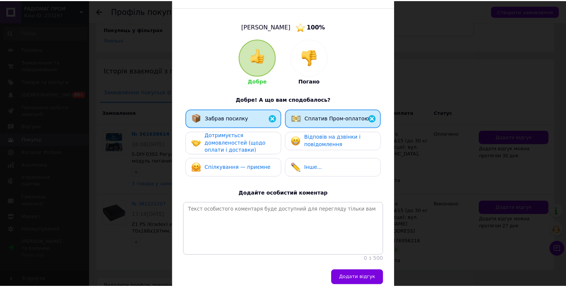
scroll to position [85, 0]
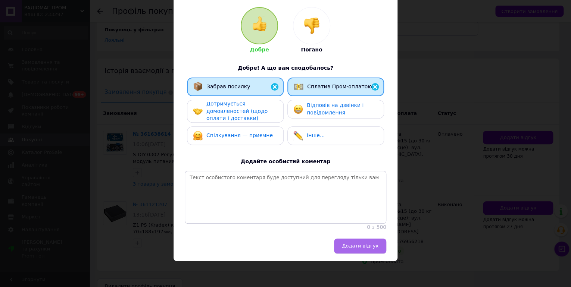
click at [360, 248] on span "Додати відгук" at bounding box center [360, 246] width 37 height 6
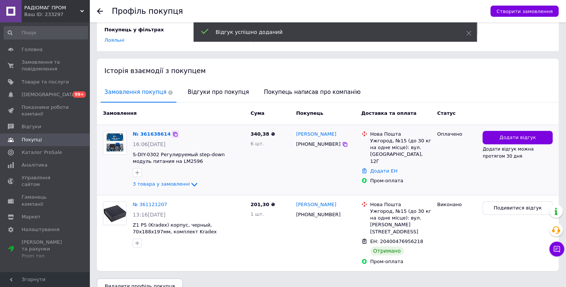
click at [172, 131] on icon at bounding box center [175, 134] width 6 height 6
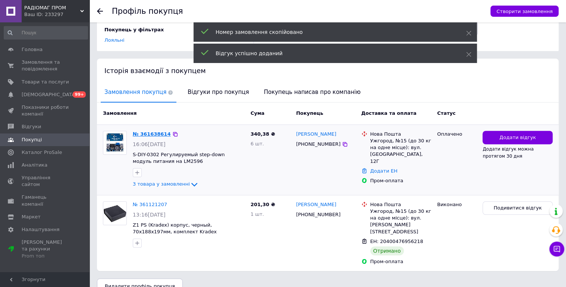
click at [162, 131] on link "№ 361638614" at bounding box center [152, 134] width 38 height 6
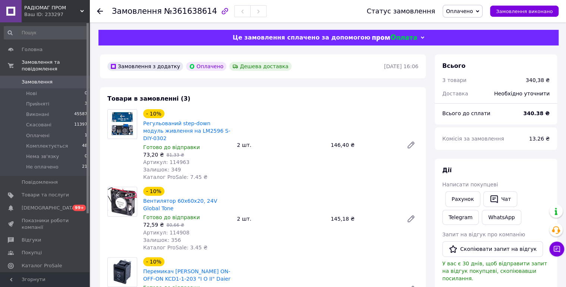
click at [472, 11] on span "Оплачено" at bounding box center [459, 11] width 27 height 6
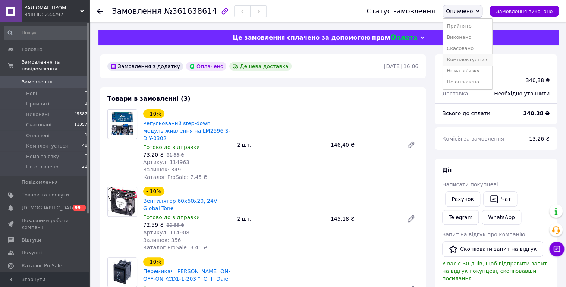
click at [480, 55] on li "Комплектується" at bounding box center [467, 59] width 49 height 11
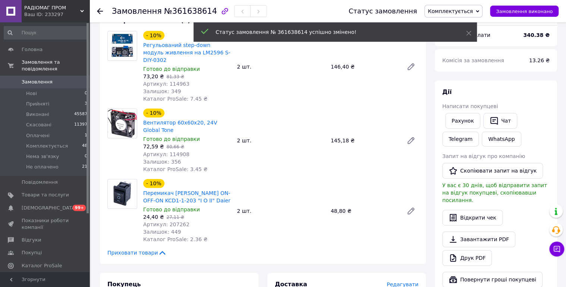
scroll to position [79, 0]
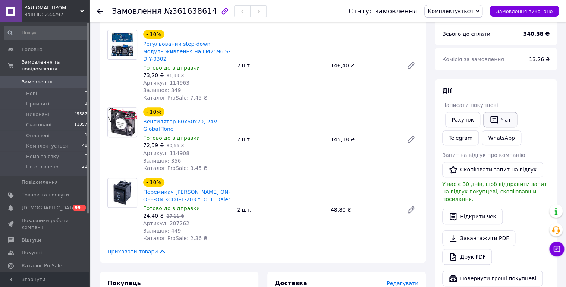
click at [503, 118] on button "Чат" at bounding box center [501, 120] width 34 height 16
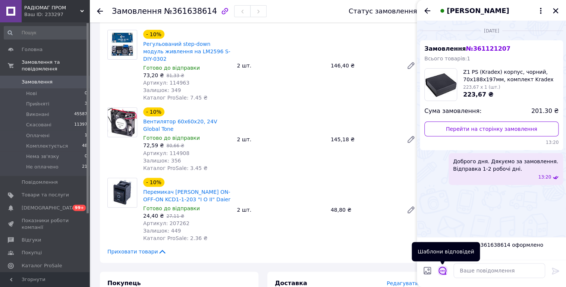
click at [444, 273] on icon "Відкрити шаблони відповідей" at bounding box center [443, 271] width 8 height 8
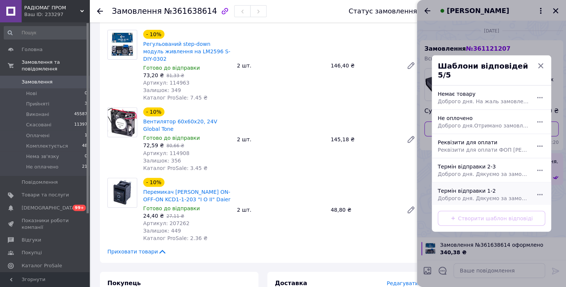
click at [480, 195] on span "Доброго дня. Дякуємо за замовлення. Відправка 1-2 робочі дні." at bounding box center [483, 198] width 91 height 7
type textarea "Доброго дня. Дякуємо за замовлення. Відправка 1-2 робочі дні."
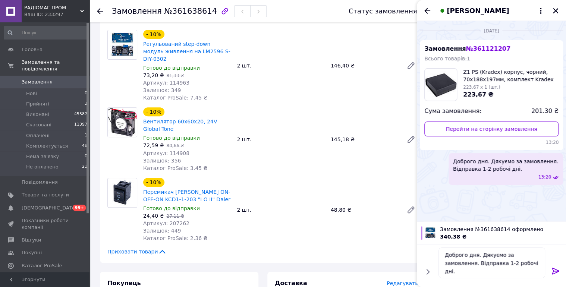
click at [556, 269] on icon at bounding box center [555, 271] width 7 height 7
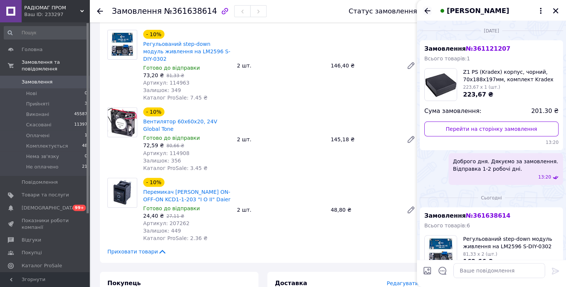
click at [429, 8] on icon "Назад" at bounding box center [427, 10] width 9 height 9
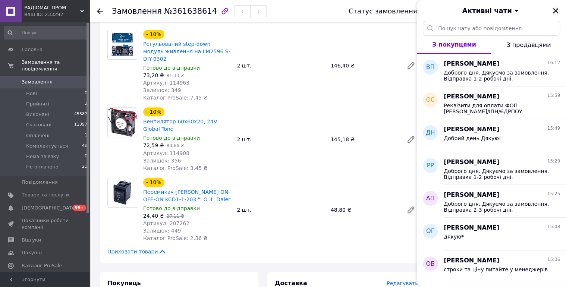
click at [555, 9] on icon "Закрити" at bounding box center [556, 10] width 7 height 7
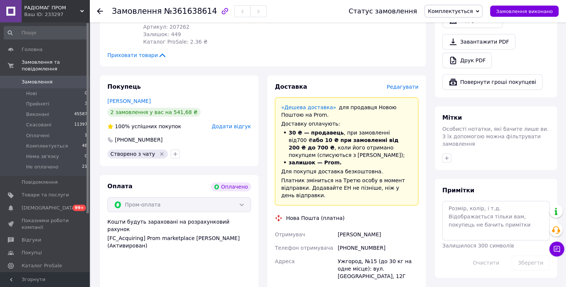
scroll to position [278, 0]
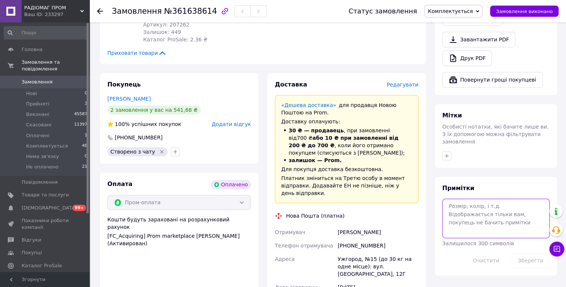
click at [499, 199] on textarea at bounding box center [496, 219] width 107 height 40
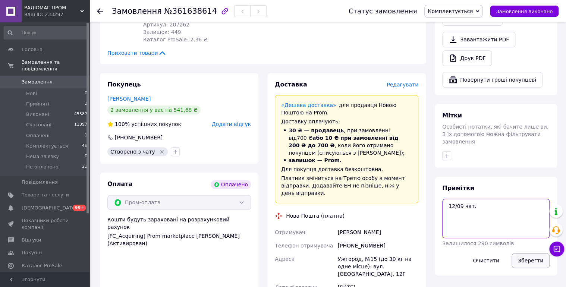
type textarea "12/09 чат."
click at [534, 253] on button "Зберегти" at bounding box center [531, 260] width 38 height 15
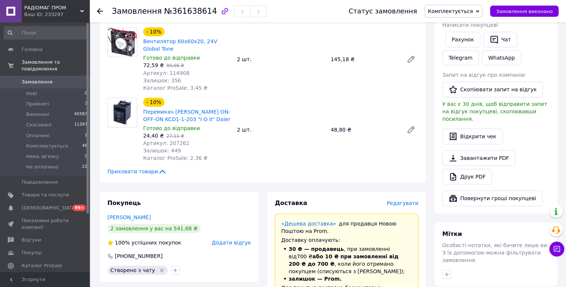
scroll to position [318, 0]
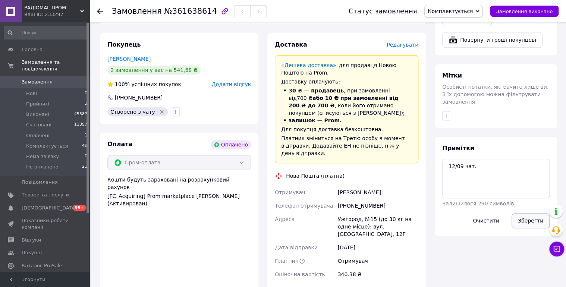
click at [532, 213] on button "Зберегти" at bounding box center [531, 220] width 38 height 15
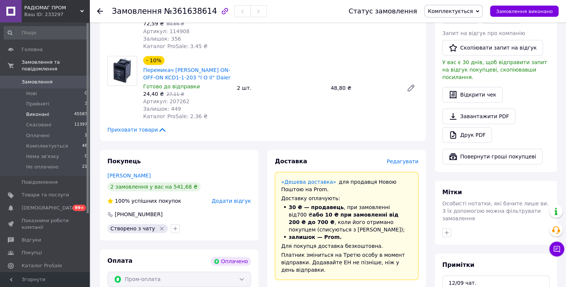
scroll to position [199, 0]
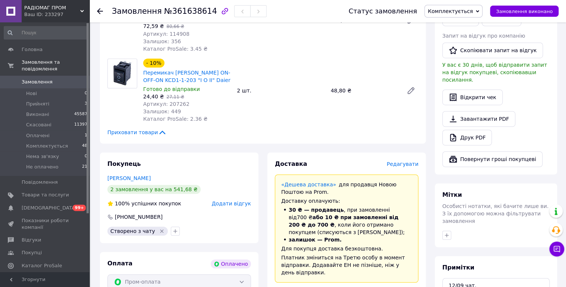
click at [32, 79] on span "Замовлення" at bounding box center [37, 82] width 31 height 7
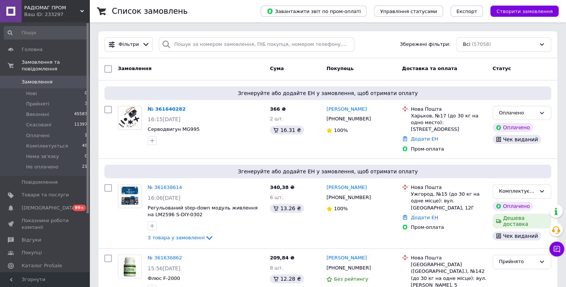
click at [343, 110] on link "[PERSON_NAME]" at bounding box center [347, 109] width 40 height 7
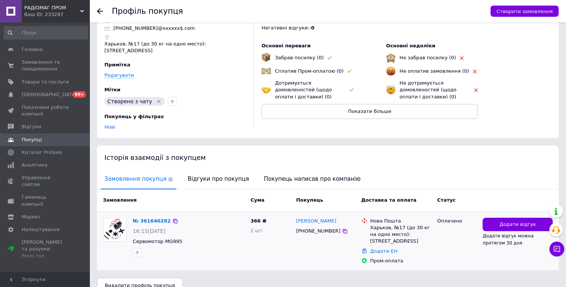
scroll to position [37, 0]
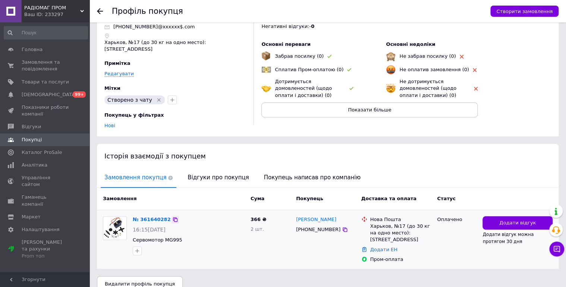
click at [172, 217] on icon at bounding box center [175, 220] width 6 height 6
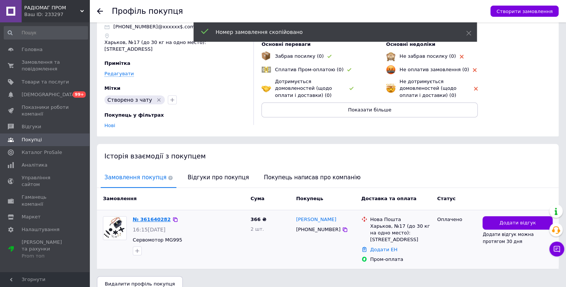
click at [149, 217] on link "№ 361640282" at bounding box center [152, 220] width 38 height 6
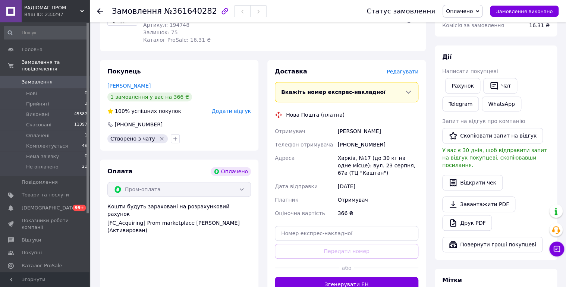
scroll to position [119, 0]
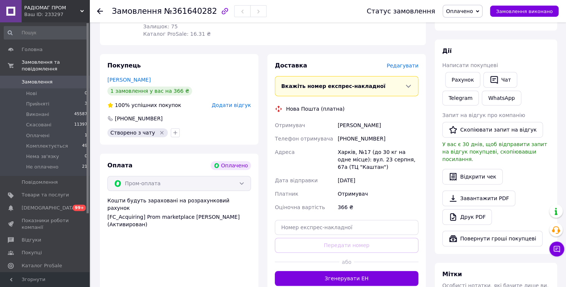
click at [188, 10] on span "№361640282" at bounding box center [190, 11] width 53 height 9
copy span "361640282"
click at [473, 12] on span "Оплачено" at bounding box center [459, 11] width 27 height 6
click at [476, 58] on li "Комплектується" at bounding box center [467, 59] width 49 height 11
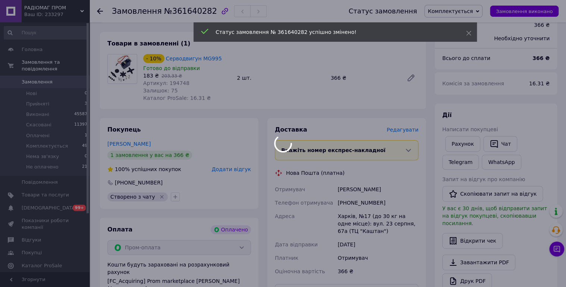
scroll to position [40, 0]
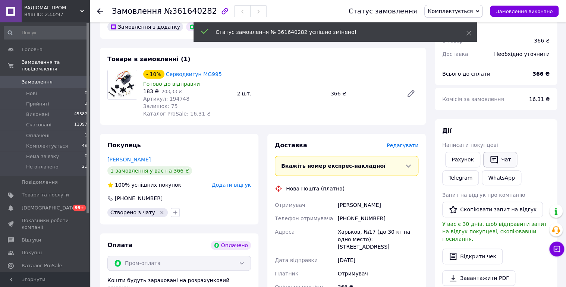
click at [503, 156] on button "Чат" at bounding box center [501, 160] width 34 height 16
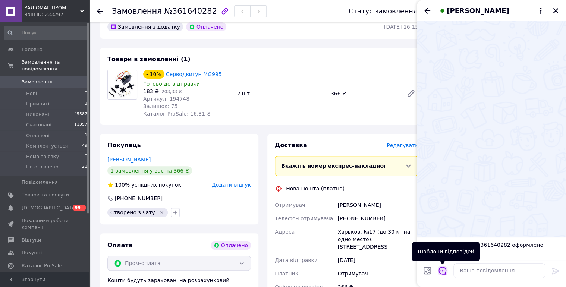
click at [441, 272] on icon "Відкрити шаблони відповідей" at bounding box center [443, 271] width 8 height 8
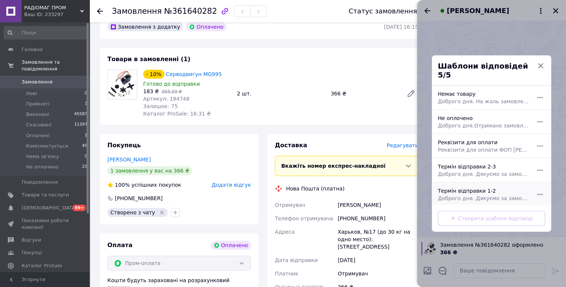
click at [484, 195] on span "Доброго дня. Дякуємо за замовлення. Відправка 1-2 робочі дні." at bounding box center [483, 198] width 91 height 7
type textarea "Доброго дня. Дякуємо за замовлення. Відправка 1-2 робочі дні."
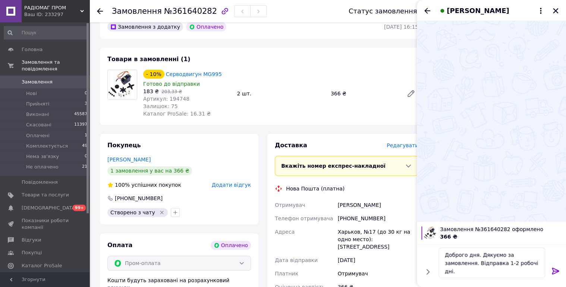
click at [558, 272] on icon at bounding box center [555, 271] width 7 height 7
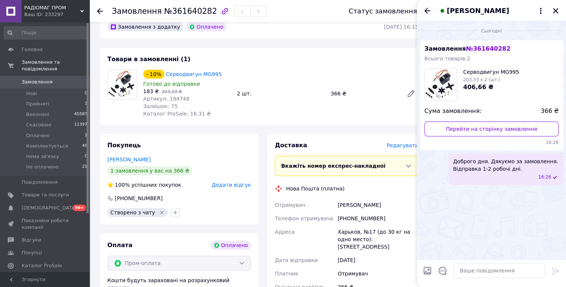
click at [425, 9] on icon "Назад" at bounding box center [427, 10] width 9 height 9
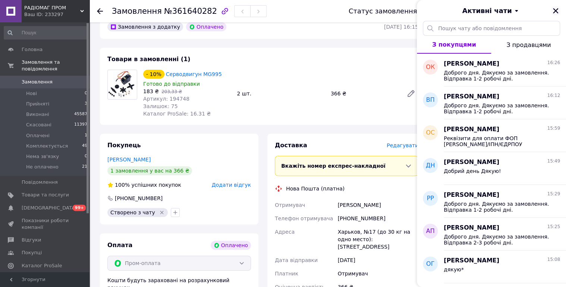
click at [556, 10] on icon "Закрити" at bounding box center [555, 10] width 5 height 5
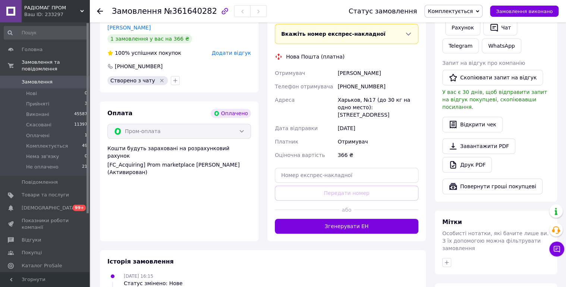
scroll to position [199, 0]
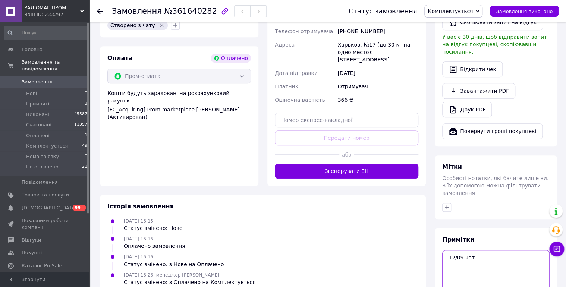
scroll to position [260, 0]
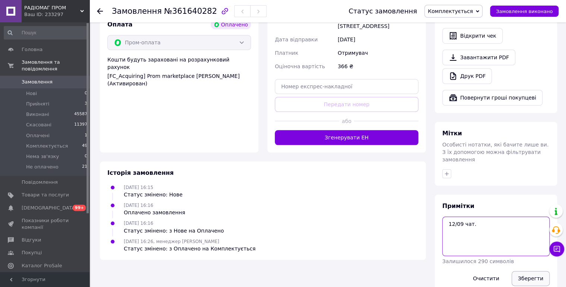
type textarea "12/09 чат."
click at [529, 271] on button "Зберегти" at bounding box center [531, 278] width 38 height 15
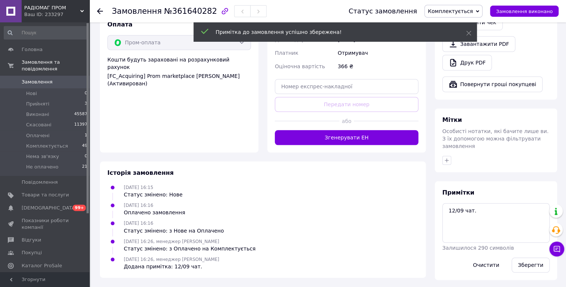
scroll to position [253, 0]
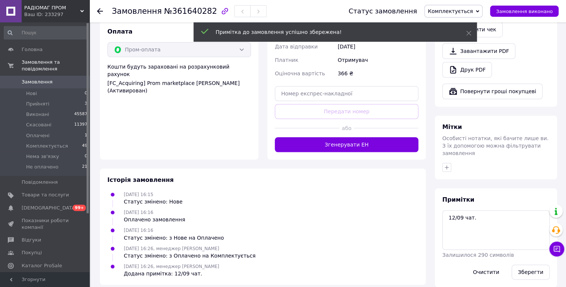
click at [31, 79] on span "Замовлення" at bounding box center [37, 82] width 31 height 7
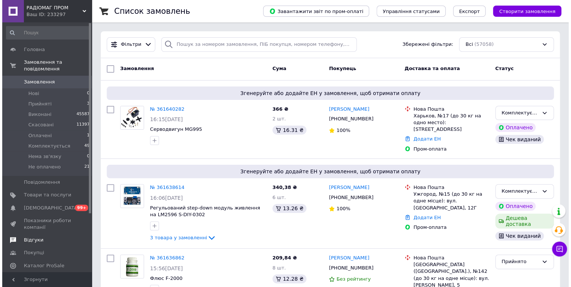
scroll to position [76, 0]
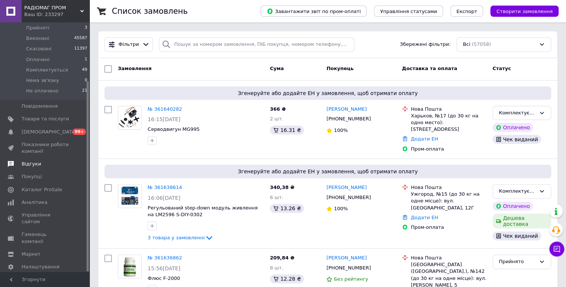
click at [36, 161] on span "Відгуки" at bounding box center [31, 164] width 19 height 7
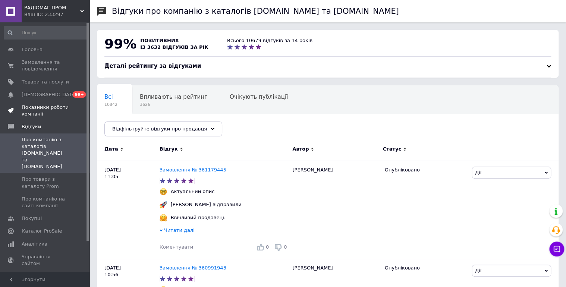
click at [43, 110] on span "Показники роботи компанії" at bounding box center [45, 110] width 47 height 13
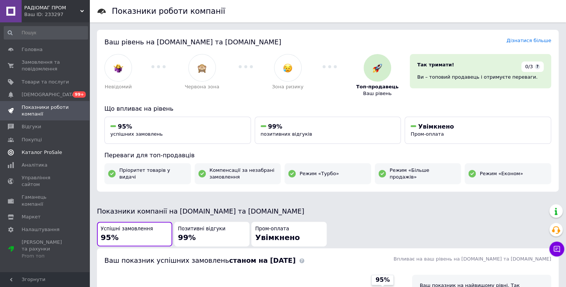
click at [42, 153] on span "Каталог ProSale" at bounding box center [42, 152] width 40 height 7
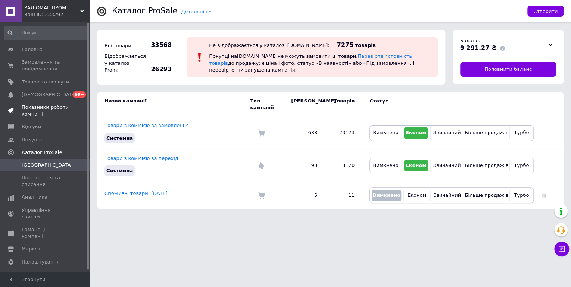
click at [22, 112] on span "Показники роботи компанії" at bounding box center [45, 110] width 47 height 13
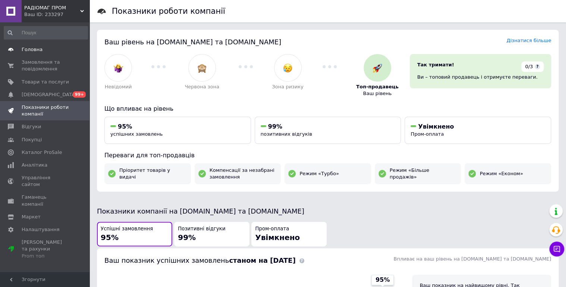
click at [30, 51] on span "Головна" at bounding box center [32, 49] width 21 height 7
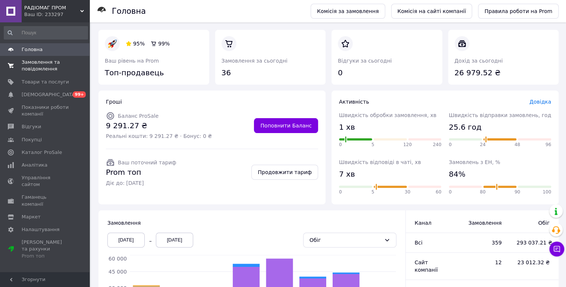
click at [32, 60] on span "Замовлення та повідомлення" at bounding box center [45, 65] width 47 height 13
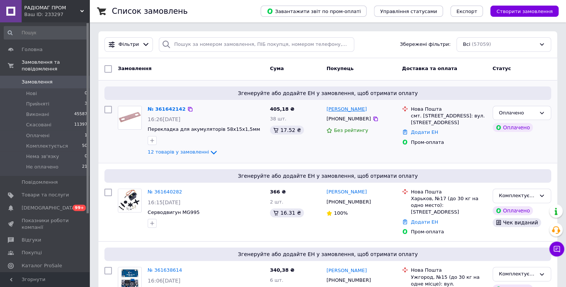
click at [338, 108] on link "[PERSON_NAME]" at bounding box center [347, 109] width 40 height 7
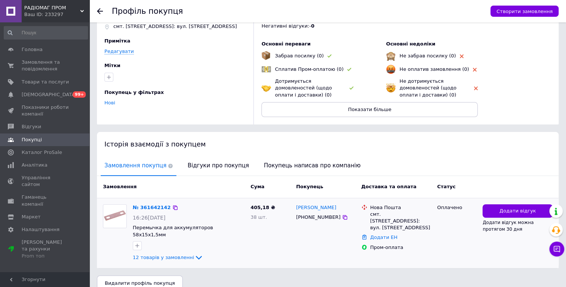
scroll to position [41, 0]
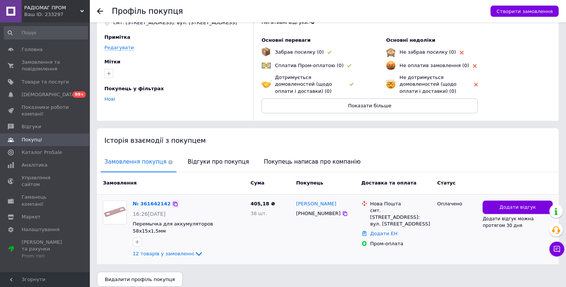
click at [173, 203] on icon at bounding box center [175, 204] width 4 height 4
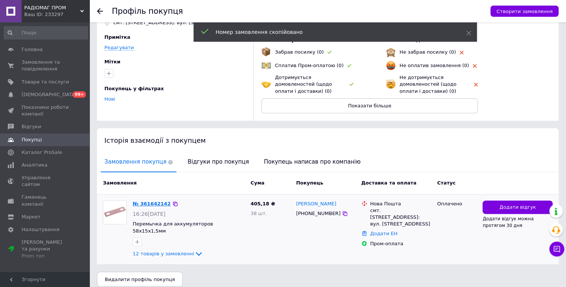
click at [162, 204] on link "№ 361642142" at bounding box center [152, 204] width 38 height 6
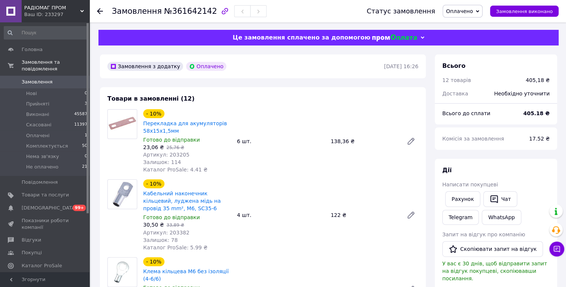
click at [481, 12] on span "Оплачено" at bounding box center [463, 11] width 40 height 13
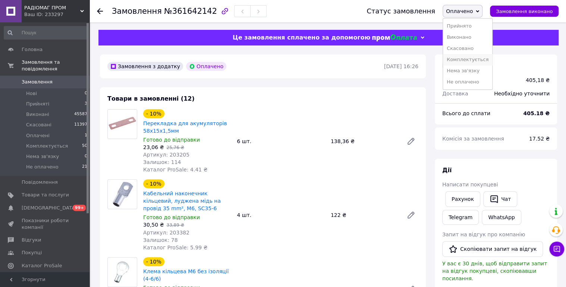
click at [479, 60] on li "Комплектується" at bounding box center [467, 59] width 49 height 11
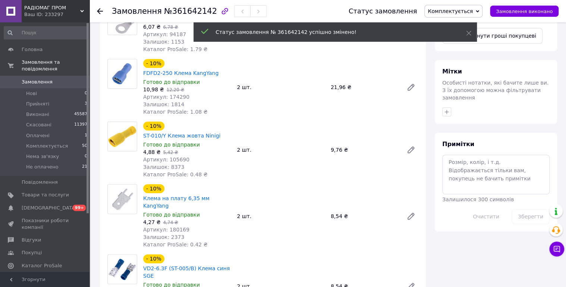
scroll to position [398, 0]
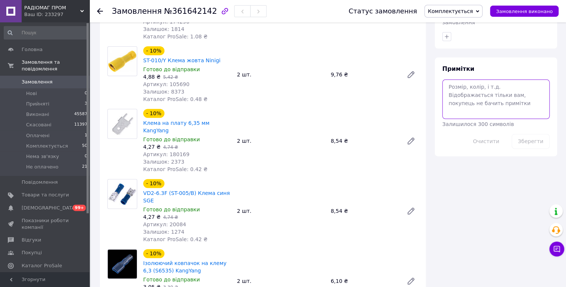
click at [483, 84] on textarea at bounding box center [496, 99] width 107 height 40
type textarea "12/09 підтвердив."
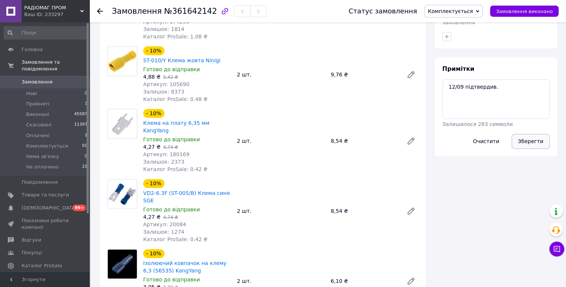
click at [527, 134] on button "Зберегти" at bounding box center [531, 141] width 38 height 15
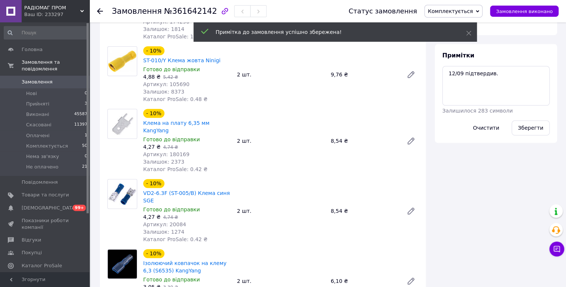
click at [46, 79] on span "Замовлення" at bounding box center [37, 82] width 31 height 7
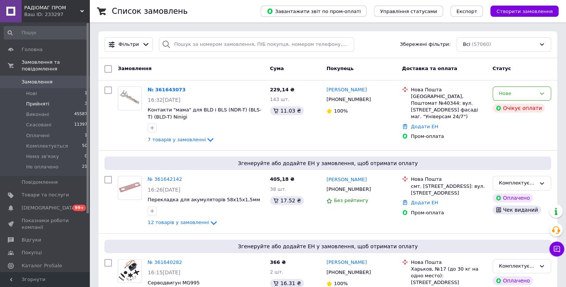
click at [38, 101] on span "Прийняті" at bounding box center [37, 104] width 23 height 7
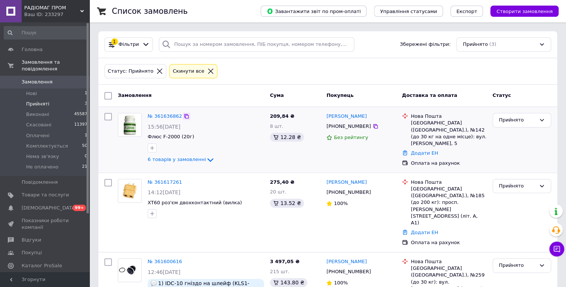
click at [184, 115] on icon at bounding box center [187, 116] width 6 height 6
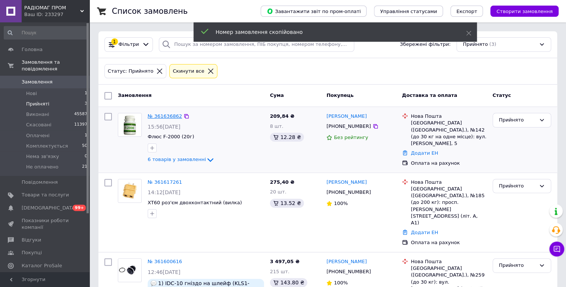
click at [170, 115] on link "№ 361636862" at bounding box center [165, 116] width 34 height 6
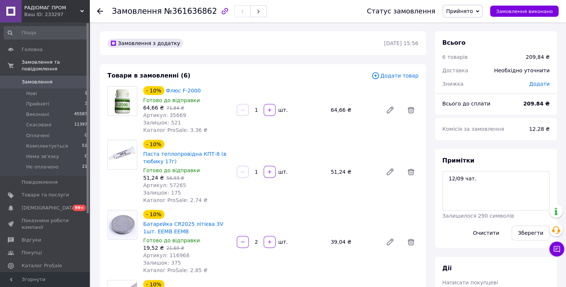
click at [473, 9] on span "Прийнято" at bounding box center [459, 11] width 27 height 6
click at [489, 59] on li "Комплектується" at bounding box center [467, 59] width 49 height 11
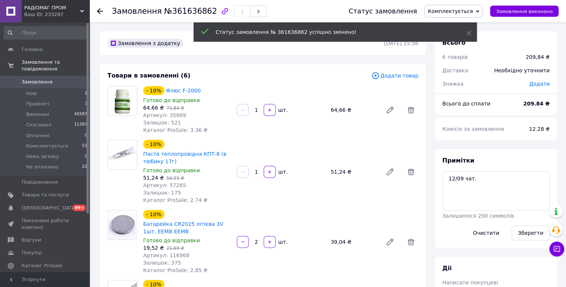
click at [30, 76] on link "Замовлення 0" at bounding box center [46, 82] width 92 height 13
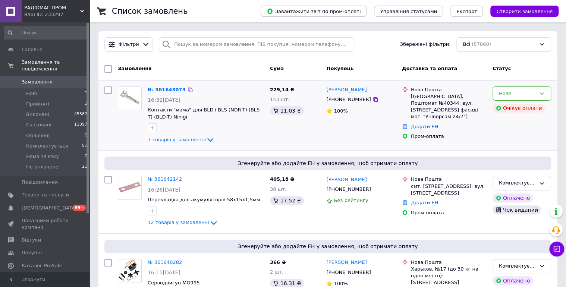
click at [338, 91] on link "[PERSON_NAME]" at bounding box center [347, 90] width 40 height 7
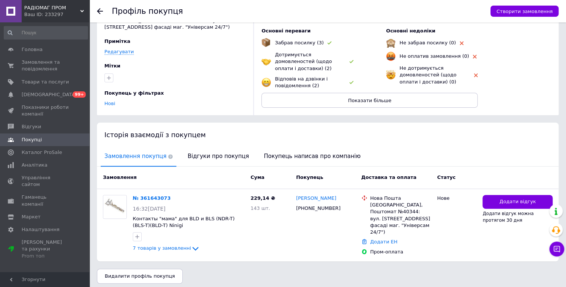
scroll to position [51, 0]
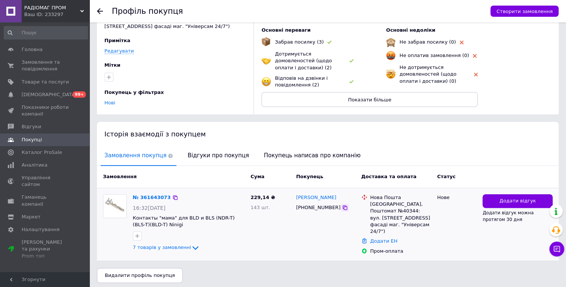
click at [342, 207] on icon at bounding box center [345, 208] width 6 height 6
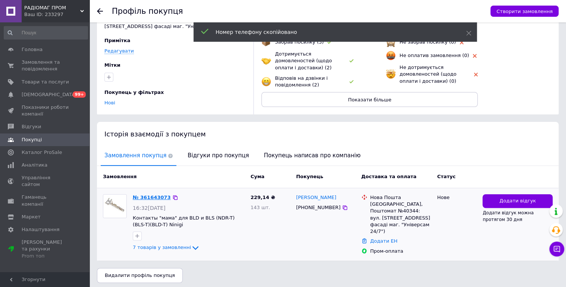
click at [151, 197] on link "№ 361643073" at bounding box center [152, 198] width 38 height 6
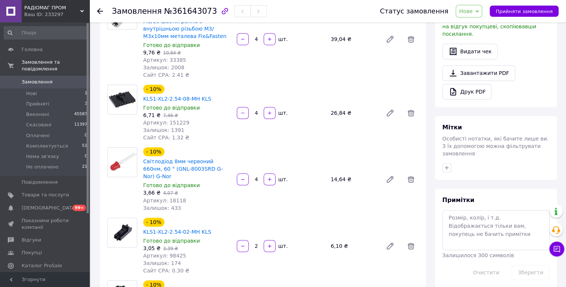
scroll to position [358, 0]
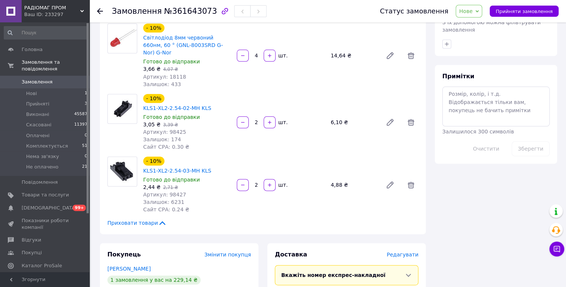
click at [407, 61] on div "- 10% Світлодіод 8мм червоний 660нм, 60 ° (GNL-8003SRD G-Nor) G-Nor Готово до в…" at bounding box center [280, 55] width 281 height 67
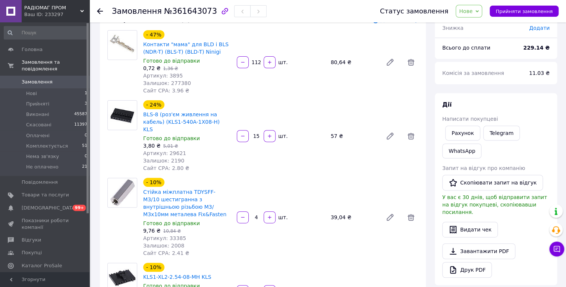
scroll to position [0, 0]
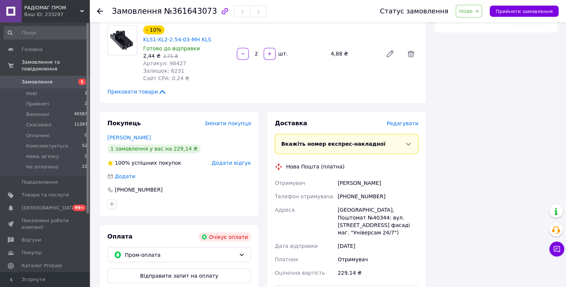
scroll to position [517, 0]
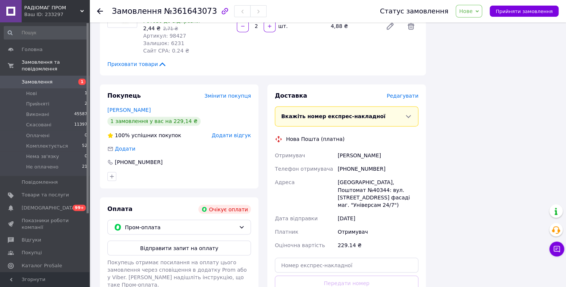
click at [400, 149] on div "[PERSON_NAME]" at bounding box center [378, 155] width 84 height 13
drag, startPoint x: 112, startPoint y: 11, endPoint x: 204, endPoint y: 12, distance: 92.2
click at [204, 12] on h1 "Замовлення №361643073" at bounding box center [164, 11] width 105 height 9
copy h1 "Замовлення №361643073"
drag, startPoint x: 482, startPoint y: 114, endPoint x: 481, endPoint y: 119, distance: 4.9
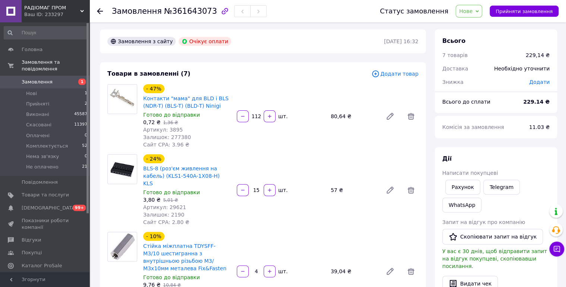
scroll to position [0, 0]
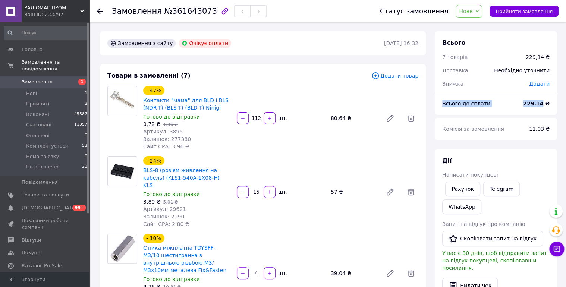
drag, startPoint x: 443, startPoint y: 104, endPoint x: 546, endPoint y: 102, distance: 103.0
click at [546, 102] on div "Всього до сплати 229.14 ₴" at bounding box center [496, 104] width 116 height 16
copy div "Всього до сплати 229.14"
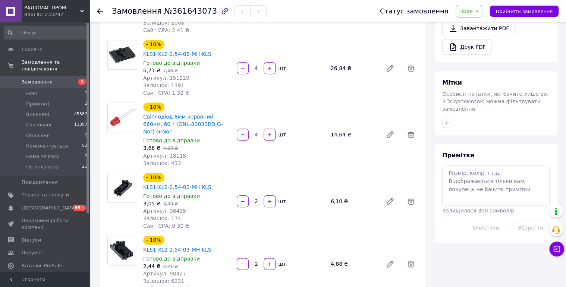
scroll to position [438, 0]
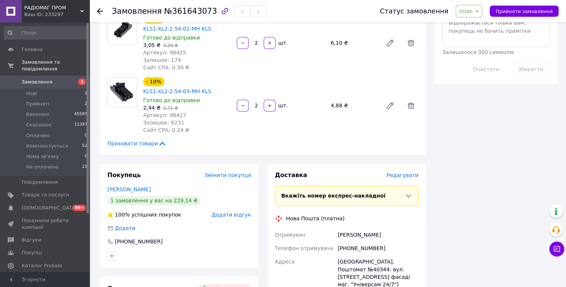
click at [473, 12] on span "Нове" at bounding box center [465, 11] width 13 height 6
click at [484, 24] on li "Прийнято" at bounding box center [480, 26] width 49 height 11
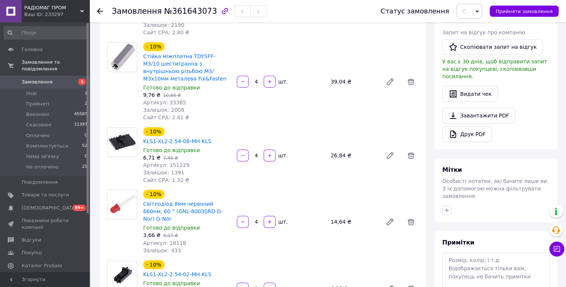
scroll to position [239, 0]
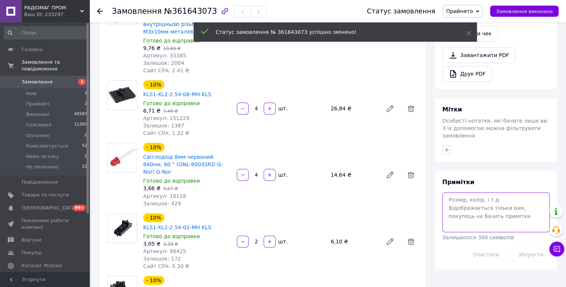
click at [468, 195] on textarea at bounding box center [496, 213] width 107 height 40
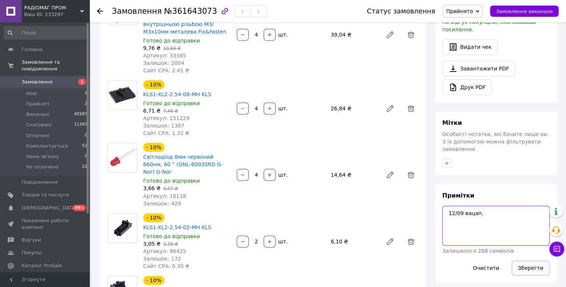
type textarea "12/09 вацап."
click at [522, 261] on button "Зберегти" at bounding box center [531, 268] width 38 height 15
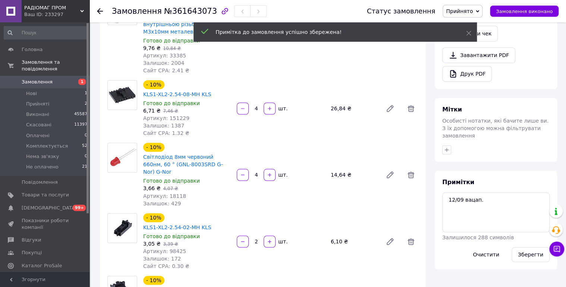
click at [42, 79] on span "Замовлення" at bounding box center [37, 82] width 31 height 7
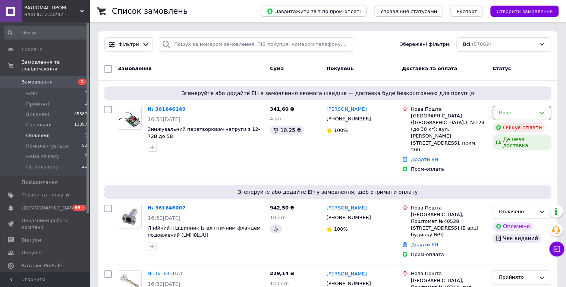
drag, startPoint x: 39, startPoint y: 125, endPoint x: 71, endPoint y: 134, distance: 33.1
click at [39, 132] on span "Оплачені" at bounding box center [38, 135] width 24 height 7
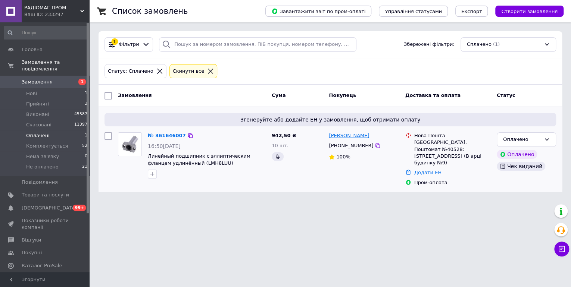
click at [351, 136] on link "[PERSON_NAME]" at bounding box center [349, 135] width 40 height 7
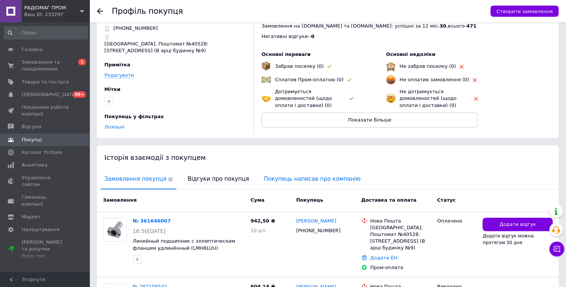
scroll to position [159, 0]
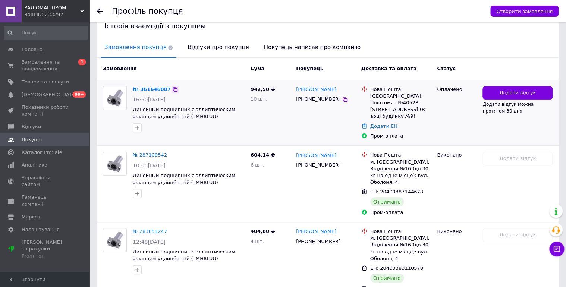
click at [173, 87] on icon at bounding box center [175, 89] width 4 height 4
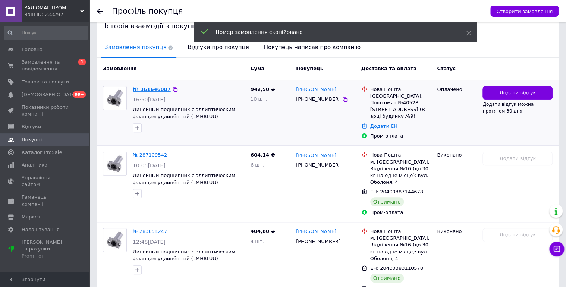
click at [153, 87] on link "№ 361646007" at bounding box center [152, 90] width 38 height 6
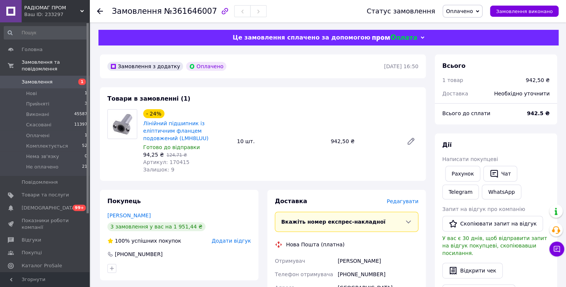
click at [462, 11] on span "Оплачено" at bounding box center [459, 11] width 27 height 6
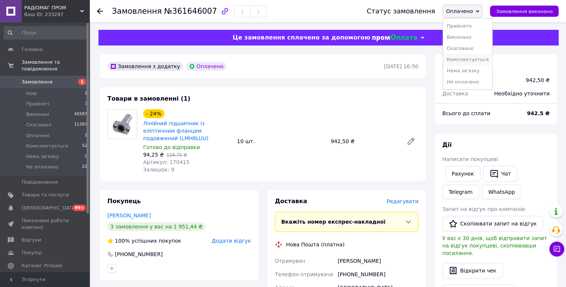
click at [480, 56] on li "Комплектується" at bounding box center [467, 59] width 49 height 11
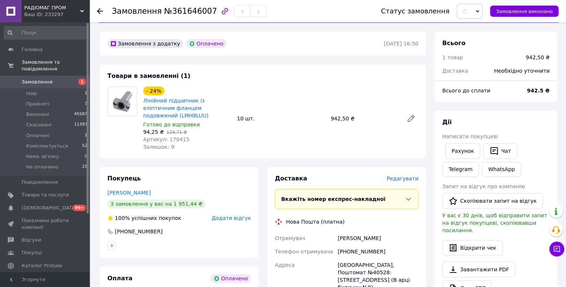
scroll to position [79, 0]
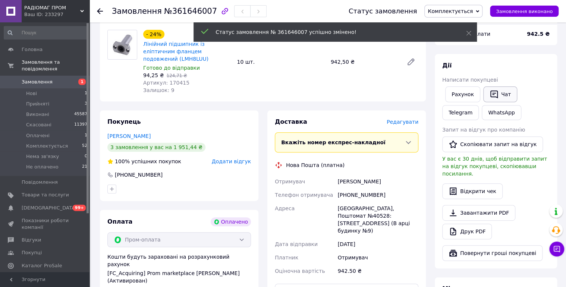
click at [500, 94] on button "Чат" at bounding box center [501, 95] width 34 height 16
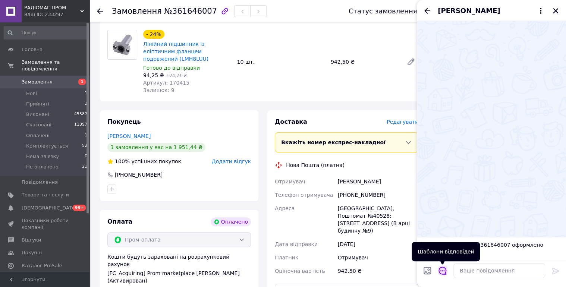
click at [442, 271] on icon "Відкрити шаблони відповідей" at bounding box center [443, 271] width 8 height 8
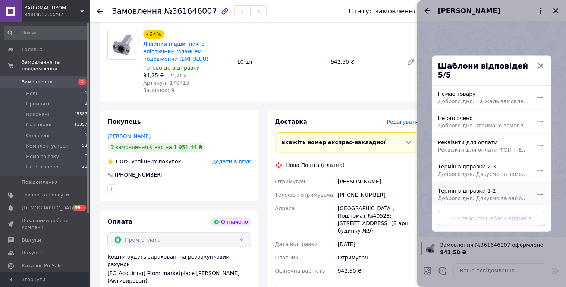
click at [471, 195] on span "Доброго дня. Дякуємо за замовлення. Відправка 1-2 робочі дні." at bounding box center [483, 198] width 91 height 7
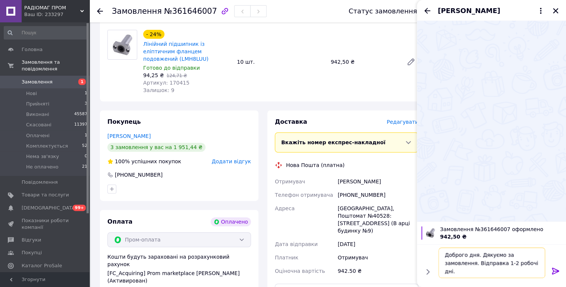
click at [515, 265] on textarea "Доброго дня. Дякуємо за замовлення. Відправка 1-2 робочі дні." at bounding box center [492, 263] width 107 height 31
type textarea "Доброго дня. Дякуємо за замовлення. Відправка 1-2 робочі дні починаючи з понеді…"
click at [557, 268] on icon at bounding box center [556, 271] width 9 height 9
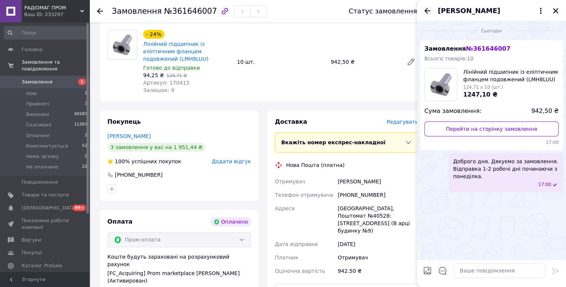
click at [427, 12] on icon "Назад" at bounding box center [427, 10] width 9 height 9
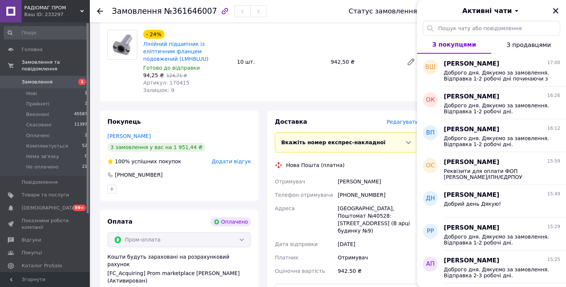
click at [557, 10] on icon "Закрити" at bounding box center [556, 10] width 7 height 7
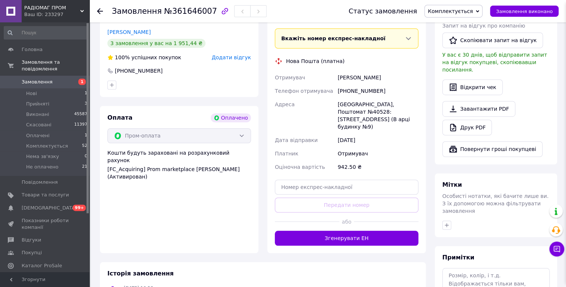
scroll to position [235, 0]
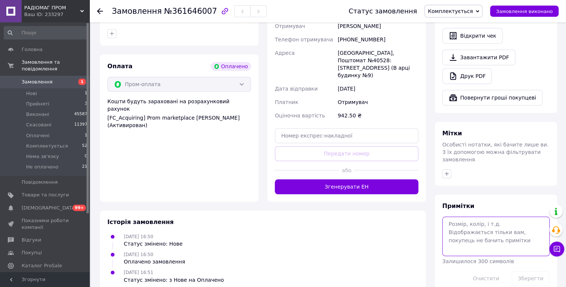
click at [476, 217] on textarea at bounding box center [496, 237] width 107 height 40
type textarea "12/09 чат."
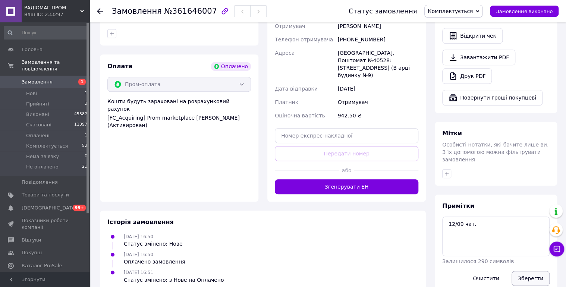
click at [536, 271] on button "Зберегти" at bounding box center [531, 278] width 38 height 15
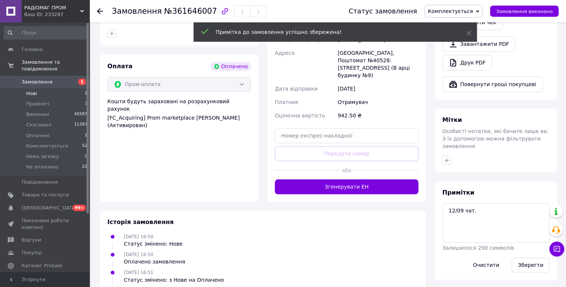
click at [27, 90] on span "Нові" at bounding box center [31, 93] width 11 height 7
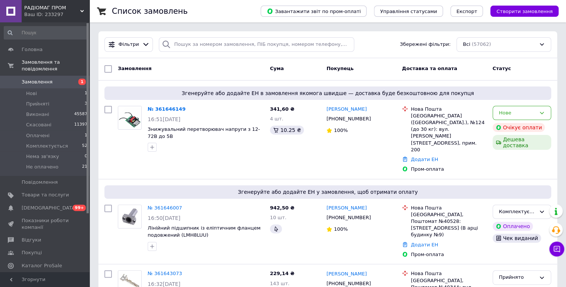
drag, startPoint x: 337, startPoint y: 109, endPoint x: 329, endPoint y: 111, distance: 8.1
click at [337, 109] on link "[PERSON_NAME]" at bounding box center [347, 109] width 40 height 7
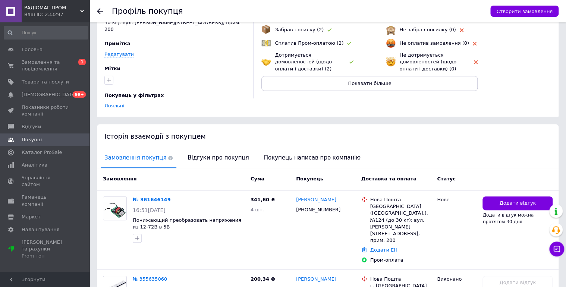
scroll to position [125, 0]
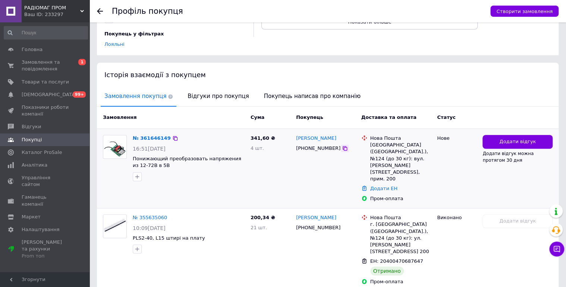
click at [342, 146] on icon at bounding box center [345, 149] width 6 height 6
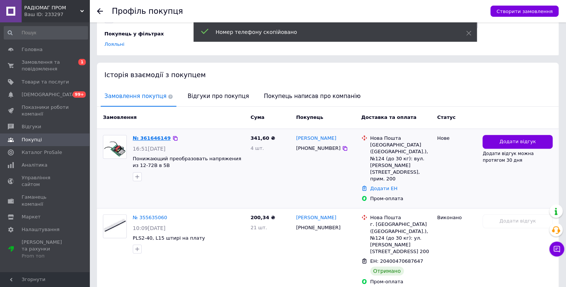
click at [153, 135] on link "№ 361646149" at bounding box center [152, 138] width 38 height 6
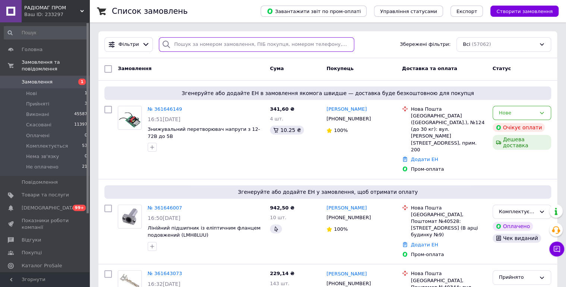
click at [188, 44] on input "search" at bounding box center [257, 44] width 196 height 15
paste input "361643073"
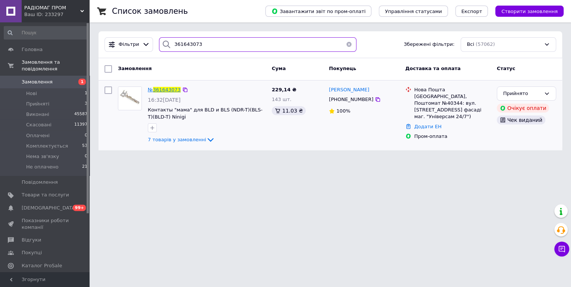
type input "361643073"
click at [172, 92] on span "361643073" at bounding box center [167, 90] width 28 height 6
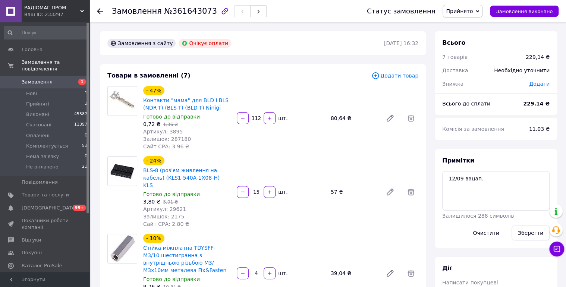
click at [473, 13] on span "Прийнято" at bounding box center [459, 11] width 27 height 6
click at [476, 58] on li "Комплектується" at bounding box center [467, 59] width 49 height 11
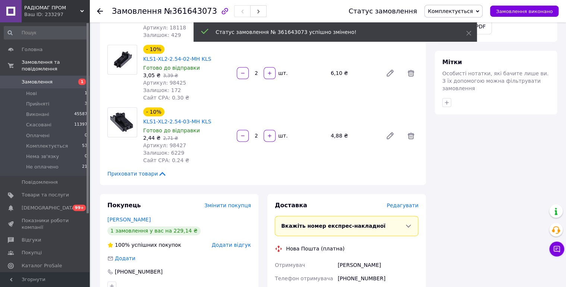
scroll to position [478, 0]
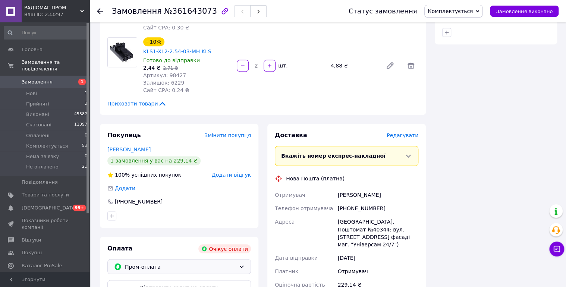
click at [142, 263] on span "Пром-оплата" at bounding box center [180, 267] width 111 height 8
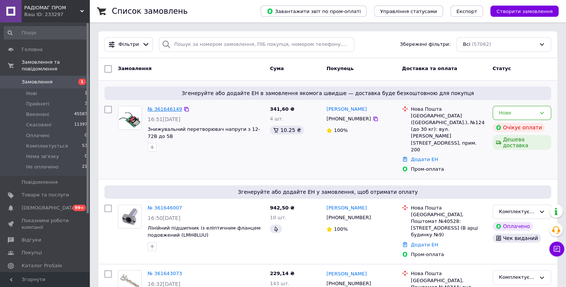
click at [166, 106] on link "№ 361646149" at bounding box center [165, 109] width 34 height 6
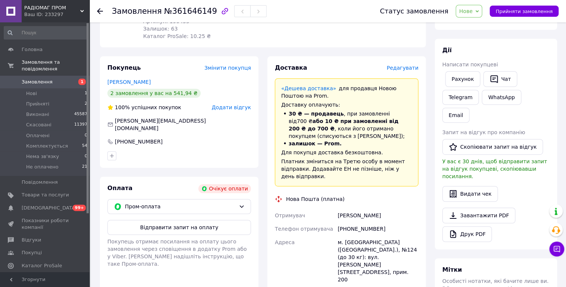
scroll to position [159, 0]
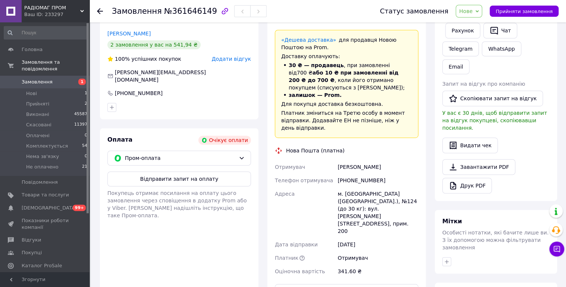
click at [367, 176] on div "[PHONE_NUMBER]" at bounding box center [378, 180] width 84 height 13
click at [364, 176] on div "[PHONE_NUMBER]" at bounding box center [378, 180] width 84 height 13
drag, startPoint x: 354, startPoint y: 172, endPoint x: 346, endPoint y: 174, distance: 7.7
click at [346, 174] on div "[PHONE_NUMBER]" at bounding box center [378, 180] width 84 height 13
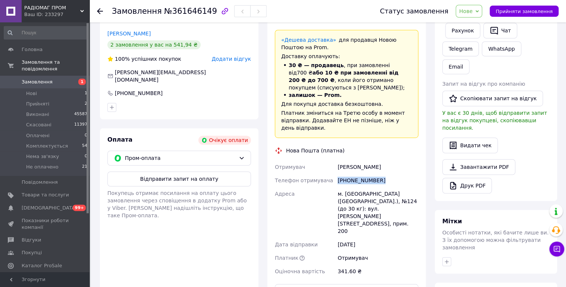
click at [346, 174] on div "[PHONE_NUMBER]" at bounding box center [378, 180] width 84 height 13
copy div "[PHONE_NUMBER]"
click at [368, 147] on div "Нова Пошта (платна)" at bounding box center [346, 150] width 147 height 7
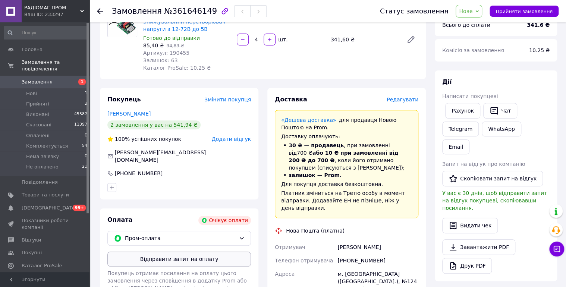
scroll to position [0, 0]
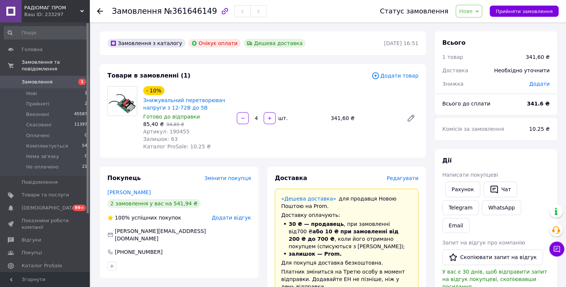
click at [188, 11] on span "№361646149" at bounding box center [190, 11] width 53 height 9
copy span "361646149"
click at [482, 7] on span "Нове" at bounding box center [469, 11] width 26 height 13
drag, startPoint x: 484, startPoint y: 25, endPoint x: 448, endPoint y: 26, distance: 36.6
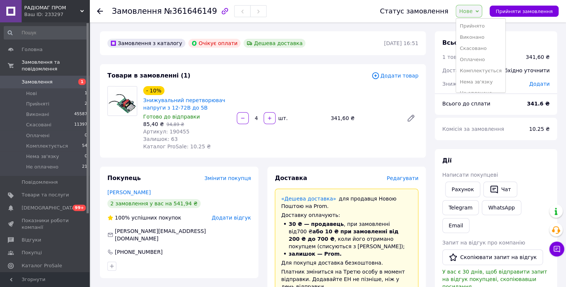
click at [485, 25] on li "Прийнято" at bounding box center [480, 26] width 49 height 11
click at [318, 88] on div "- 10% Знижувальний перетворювач напруги з 12-72В до 5В Готово до відправки 85,4…" at bounding box center [280, 118] width 281 height 67
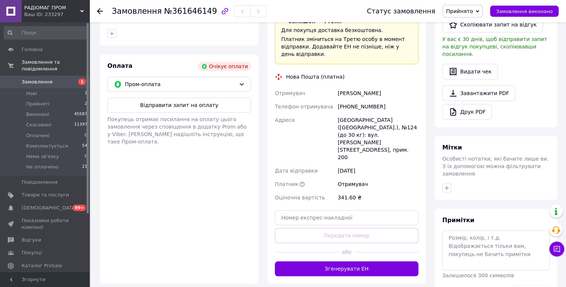
scroll to position [278, 0]
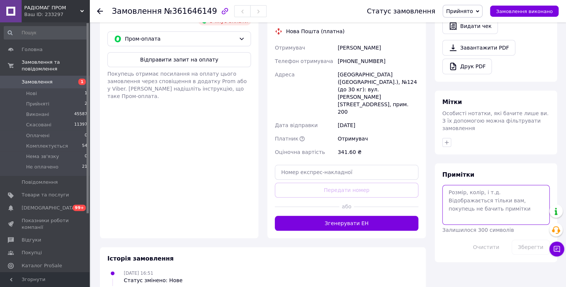
click at [500, 185] on textarea at bounding box center [496, 205] width 107 height 40
type textarea "12/09 думає. резерв до понеділка."
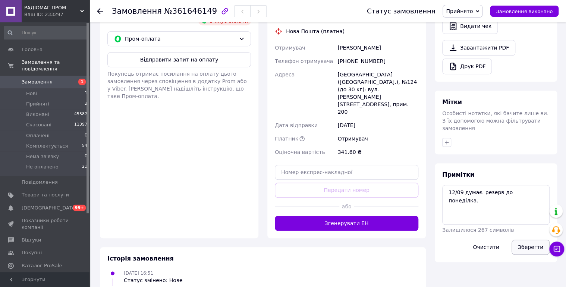
click at [532, 240] on button "Зберегти" at bounding box center [531, 247] width 38 height 15
click at [36, 79] on span "Замовлення" at bounding box center [37, 82] width 31 height 7
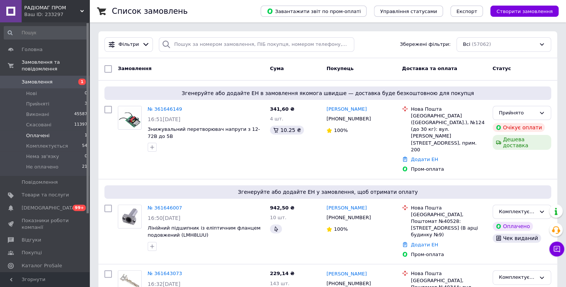
click at [40, 132] on span "Оплачені" at bounding box center [38, 135] width 24 height 7
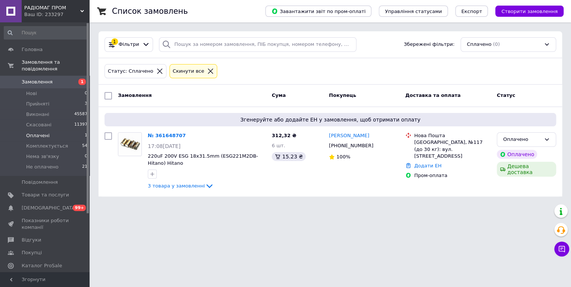
click at [51, 79] on span "Замовлення" at bounding box center [45, 82] width 47 height 7
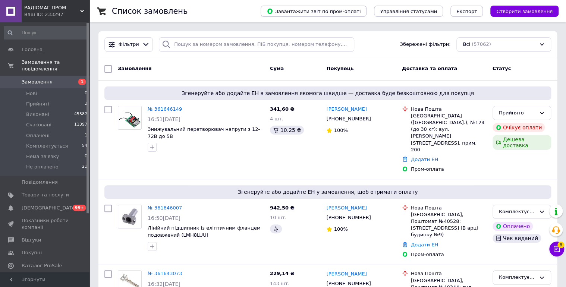
drag, startPoint x: 64, startPoint y: 70, endPoint x: 303, endPoint y: 78, distance: 239.7
click at [64, 76] on link "Замовлення 1" at bounding box center [46, 82] width 92 height 13
click at [558, 245] on span "6" at bounding box center [561, 245] width 7 height 7
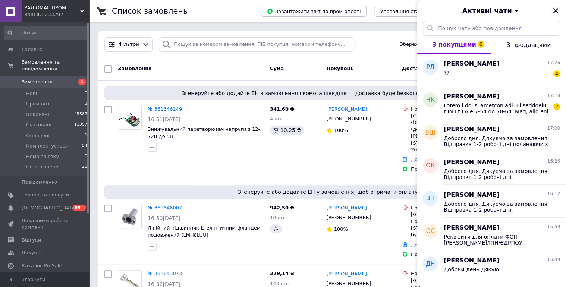
click at [557, 9] on icon "Закрити" at bounding box center [555, 10] width 5 height 5
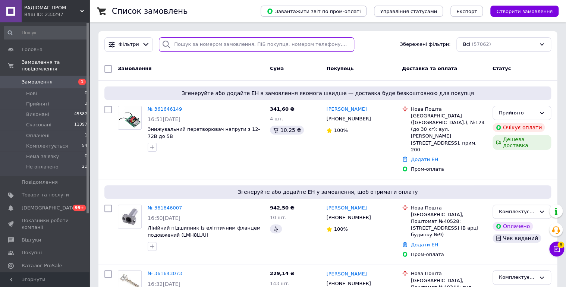
click at [204, 49] on input "search" at bounding box center [257, 44] width 196 height 15
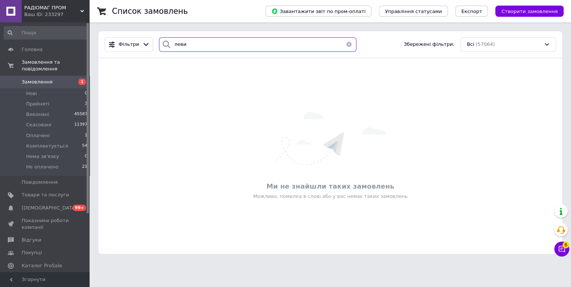
type input "леви"
click at [343, 45] on button "button" at bounding box center [348, 44] width 15 height 15
